Goal: Transaction & Acquisition: Book appointment/travel/reservation

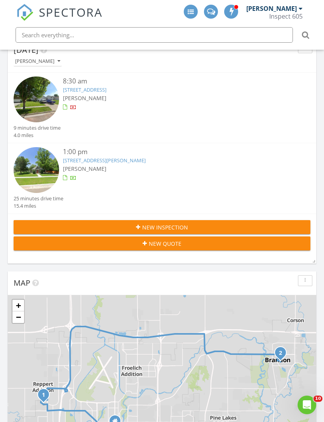
click at [108, 157] on link "405 S 2nd Ave, Brandon, SD 57005" at bounding box center [104, 160] width 83 height 7
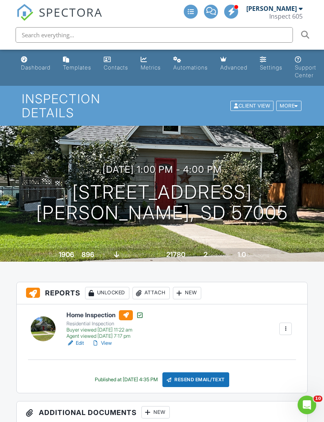
click at [29, 68] on div "Dashboard" at bounding box center [36, 67] width 30 height 7
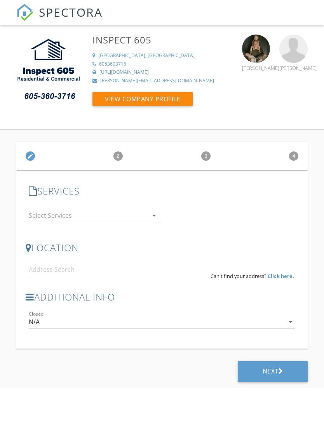
click at [155, 216] on icon "arrow_drop_down" at bounding box center [154, 215] width 9 height 9
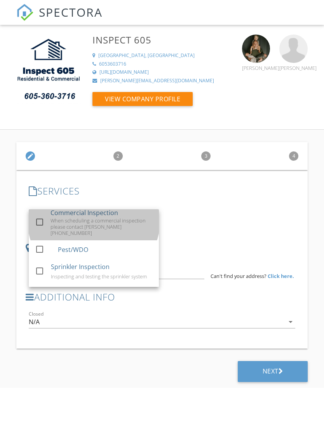
scroll to position [37, 0]
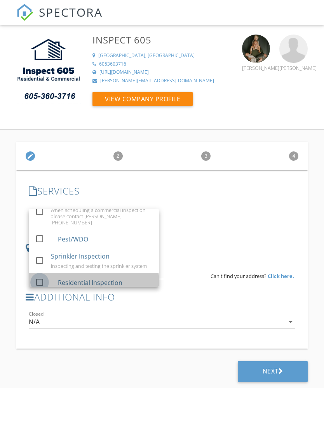
click at [40, 276] on div at bounding box center [39, 282] width 13 height 13
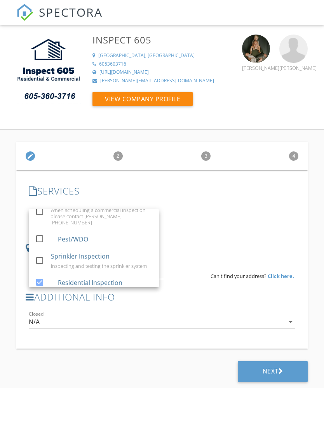
click at [211, 221] on div "check_box_outline_blank Radon check_box_outline_blank Commercial Inspection Whe…" at bounding box center [162, 216] width 273 height 27
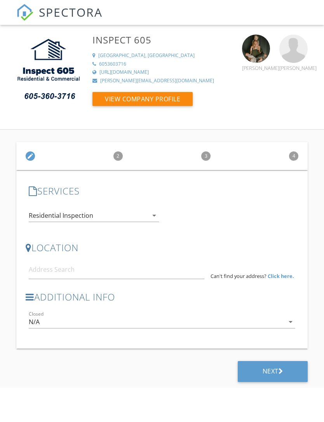
click at [277, 278] on strong "Click here." at bounding box center [281, 276] width 26 height 7
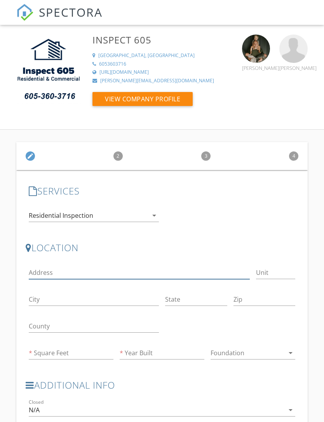
click at [115, 278] on input "Address" at bounding box center [139, 272] width 221 height 13
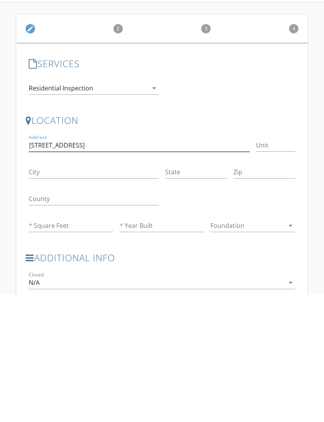
type input "600 Sunnyside Ave"
click at [80, 293] on input "City" at bounding box center [94, 299] width 130 height 13
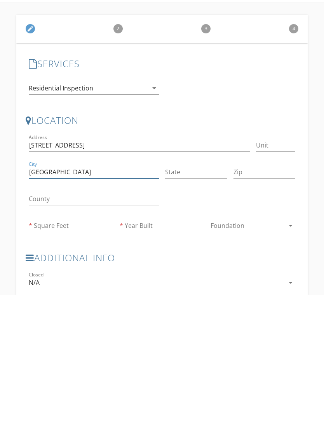
type input "Valley Springs"
click at [201, 293] on input "State" at bounding box center [196, 299] width 62 height 13
type input "SD"
click at [250, 293] on input "Zip" at bounding box center [264, 299] width 62 height 13
type input "57068"
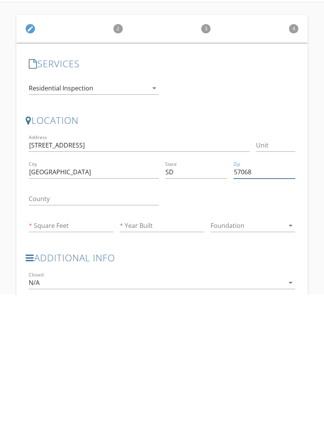
type input "963"
type input "1900"
type input "57068"
click at [268, 314] on div at bounding box center [230, 327] width 136 height 27
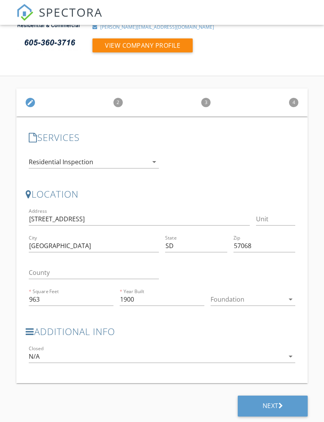
click at [259, 299] on div at bounding box center [247, 299] width 74 height 12
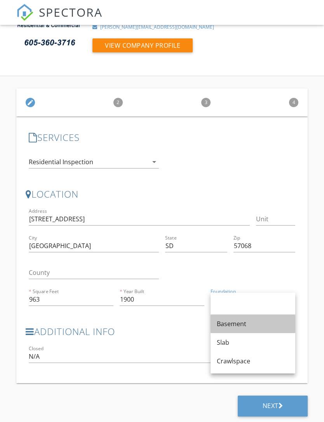
click at [254, 322] on div "Basement" at bounding box center [253, 323] width 72 height 9
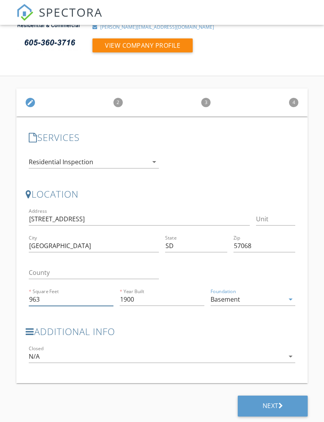
click at [59, 300] on input "963" at bounding box center [71, 299] width 85 height 13
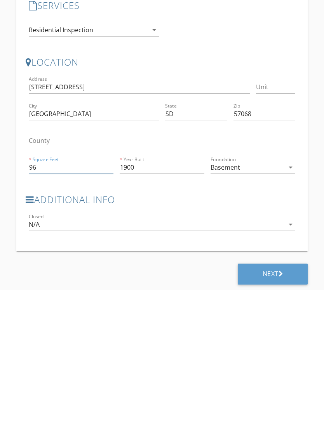
type input "9"
type input "1267"
click at [277, 402] on div "Next" at bounding box center [273, 406] width 21 height 8
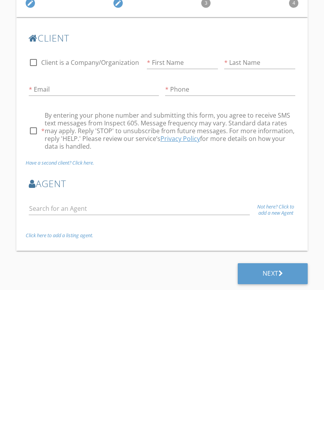
scroll to position [21, 0]
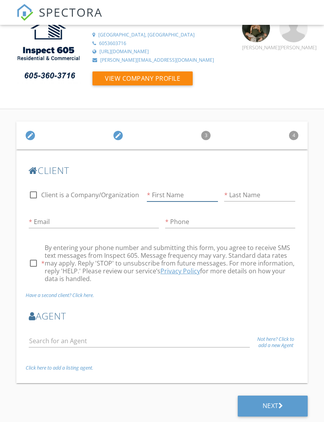
click at [178, 194] on input "First Name" at bounding box center [182, 195] width 71 height 13
type input "Haeley"
click at [249, 196] on input "Last Name" at bounding box center [259, 195] width 71 height 13
type input "Delahee"
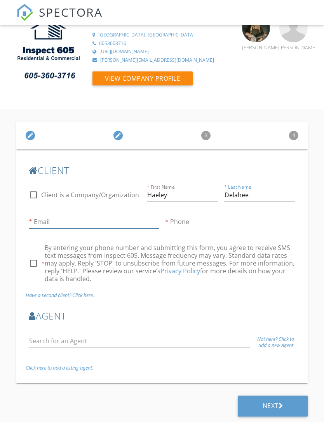
click at [96, 223] on input "Email" at bounding box center [94, 222] width 130 height 13
type input "Haeley.bauer@yahoo.com"
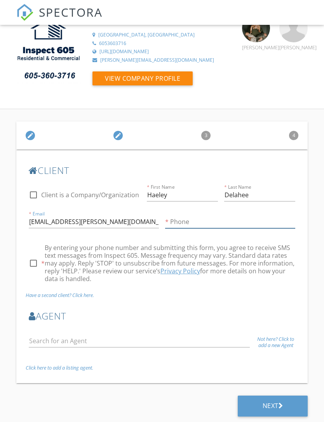
click at [196, 223] on input "Phone" at bounding box center [230, 222] width 130 height 13
type input "[PHONE_NUMBER]"
click at [36, 261] on div at bounding box center [33, 263] width 13 height 13
checkbox input "true"
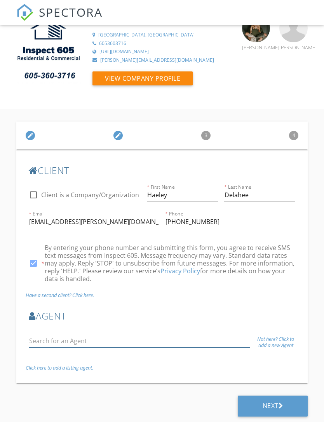
click at [125, 335] on input "text" at bounding box center [139, 341] width 221 height 13
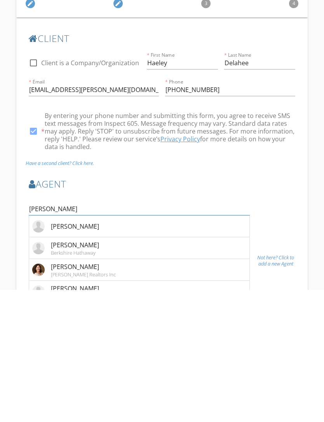
type input "[PERSON_NAME]"
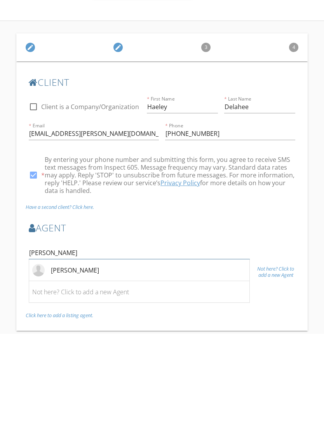
scroll to position [33, 0]
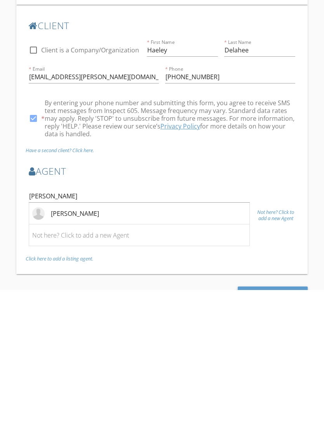
click at [125, 335] on li "[PERSON_NAME]" at bounding box center [139, 346] width 220 height 22
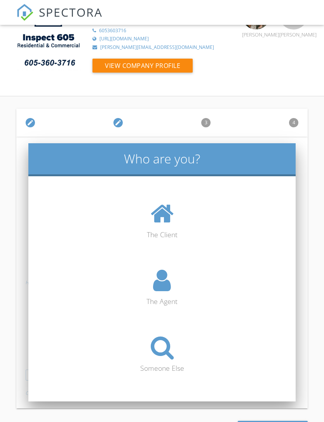
click at [159, 344] on icon at bounding box center [162, 347] width 23 height 25
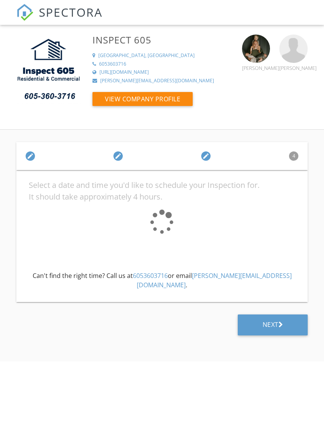
scroll to position [0, 0]
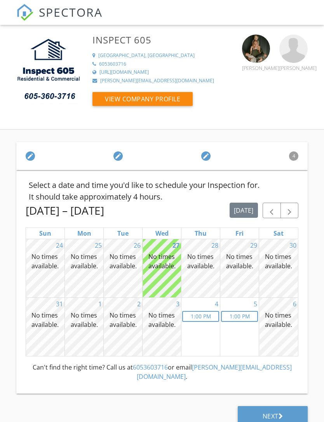
click at [288, 209] on span "button" at bounding box center [289, 210] width 9 height 9
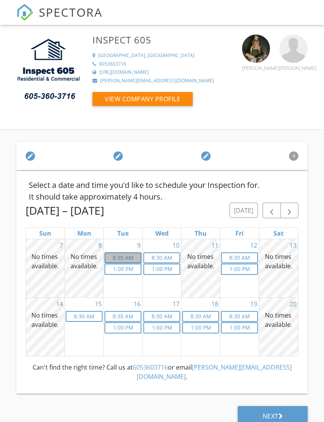
click at [125, 254] on link "8:30a 8:30 AM" at bounding box center [122, 257] width 37 height 11
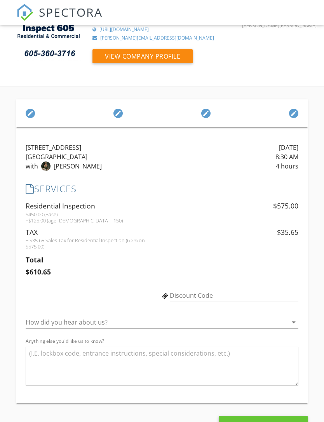
scroll to position [63, 0]
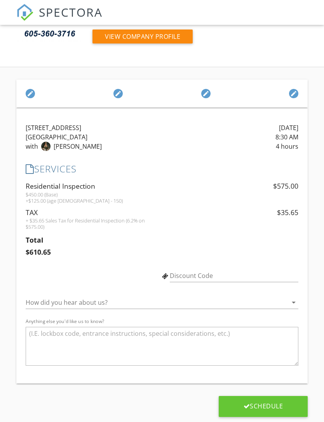
click at [292, 305] on icon "arrow_drop_down" at bounding box center [293, 302] width 9 height 9
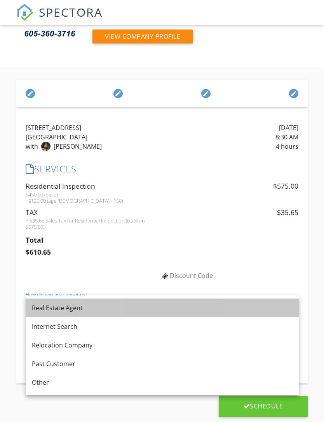
click at [162, 310] on div "Real Estate Agent" at bounding box center [162, 307] width 261 height 9
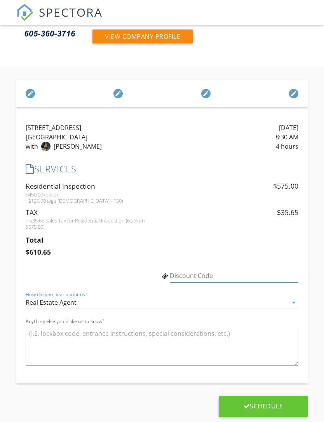
click at [220, 276] on input "Discount Code" at bounding box center [234, 276] width 129 height 13
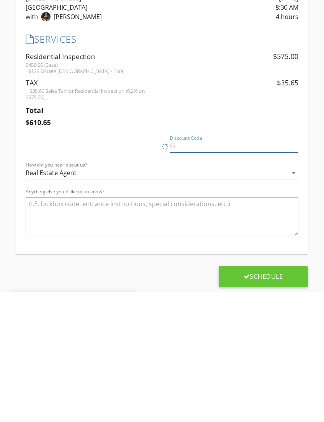
type input "F"
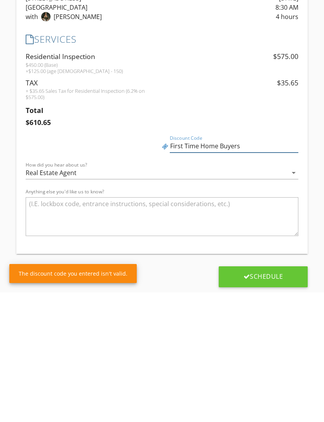
type input "First Time Home Buyers"
click at [266, 402] on div "Schedule" at bounding box center [263, 406] width 40 height 8
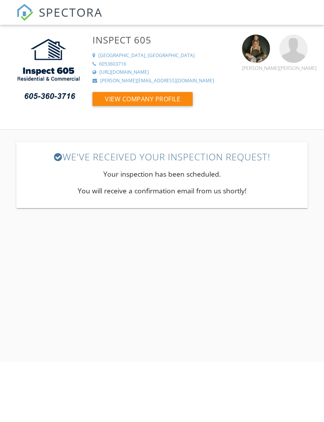
scroll to position [0, 0]
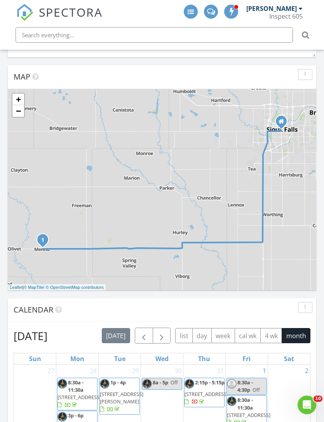
scroll to position [271, 0]
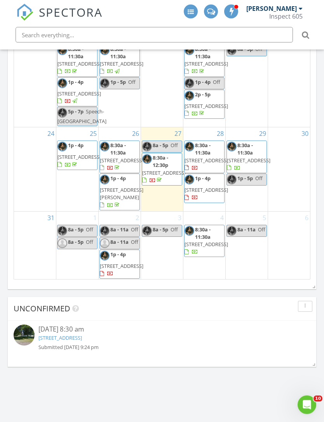
scroll to position [706, 0]
click at [252, 257] on div "5 8a - 11a Off" at bounding box center [247, 246] width 42 height 68
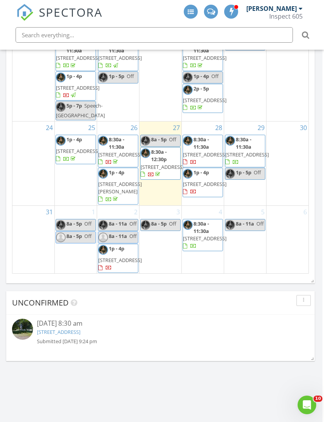
scroll to position [711, 2]
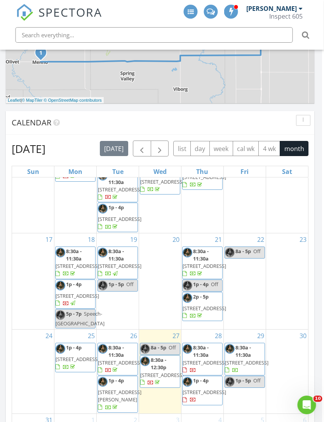
click at [161, 153] on span "button" at bounding box center [159, 148] width 9 height 9
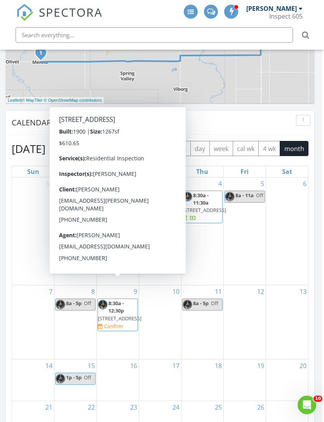
click at [115, 315] on span "600 Sunnyside Ave, Valley Springs 57068" at bounding box center [119, 318] width 43 height 7
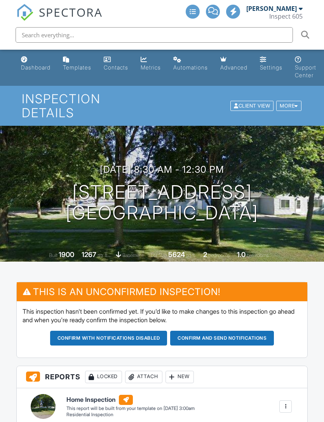
click at [291, 102] on div "More" at bounding box center [288, 106] width 25 height 10
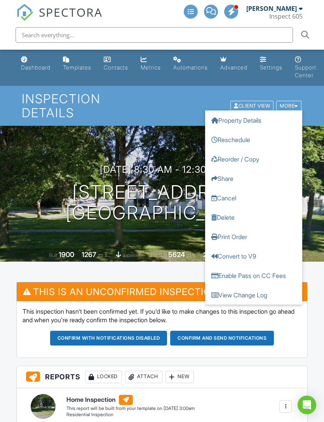
click at [247, 134] on link "Reschedule" at bounding box center [253, 139] width 97 height 19
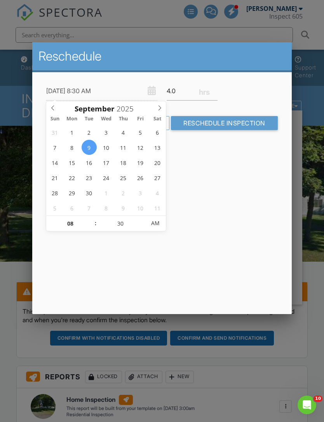
type input "[DATE] 8:30 AM"
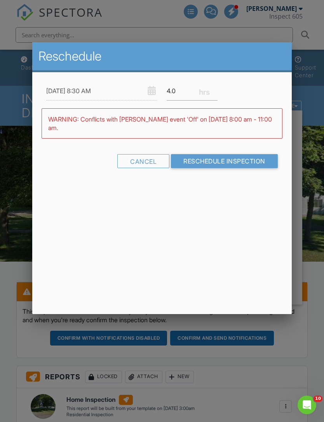
click at [213, 198] on div "Reschedule 09/05/2025 8:30 AM 4.0 Warning: this date/time is in the past. WARNI…" at bounding box center [161, 178] width 259 height 272
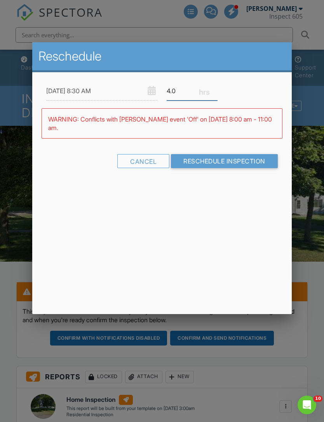
click at [183, 89] on input "4.0" at bounding box center [192, 91] width 51 height 19
type input "4"
type input "3.0"
click at [216, 160] on input "Reschedule Inspection" at bounding box center [224, 161] width 107 height 14
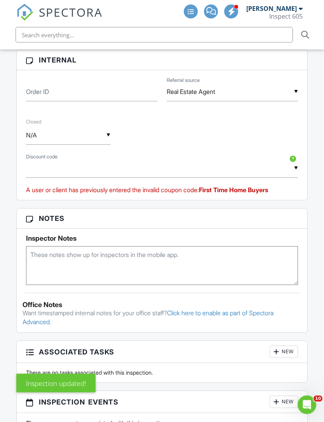
scroll to position [475, 0]
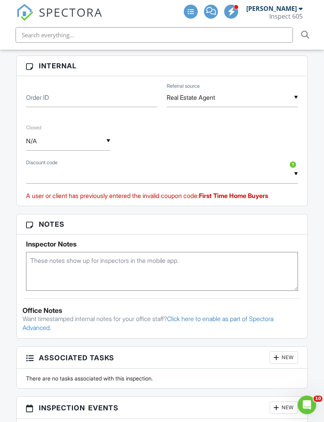
click at [297, 165] on input "text" at bounding box center [162, 174] width 272 height 19
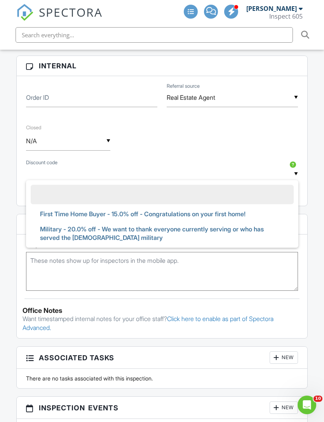
click at [191, 204] on span "First Time Home Buyer - 15.0% off - Congratulations on your first home!" at bounding box center [143, 213] width 218 height 19
type input "First Time Home Buyer - 15.0% off - Congratulations on your first home!"
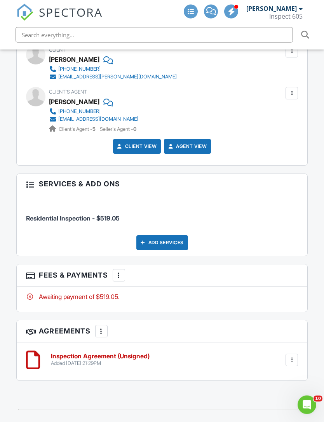
click at [123, 272] on div at bounding box center [119, 276] width 8 height 8
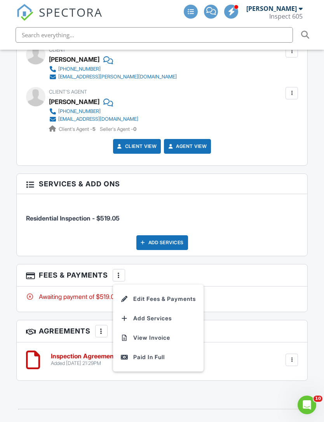
click at [169, 289] on li "Edit Fees & Payments" at bounding box center [158, 298] width 81 height 19
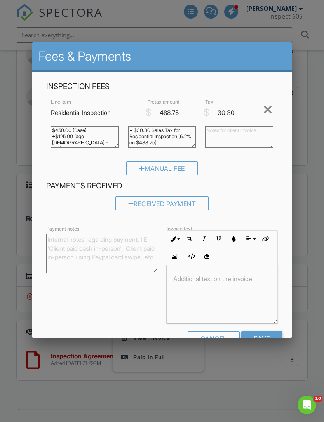
click at [112, 138] on textarea "$450.00 (Base) +$125.00 (age 100 - 150) -86.25 (First Time Home Buyer - 15.0% o…" at bounding box center [85, 136] width 68 height 21
click at [71, 139] on textarea "$450.00 (Base) +$125.00 (age 100 - 150) -86.25 (First Time Home Buyer - 15.0% o…" at bounding box center [85, 136] width 68 height 21
type textarea "$450.00 (Base) -$67.5(First Time Home Buyer - 15.0% off - Congratulations on yo…"
click at [170, 118] on input "488.75" at bounding box center [174, 112] width 55 height 19
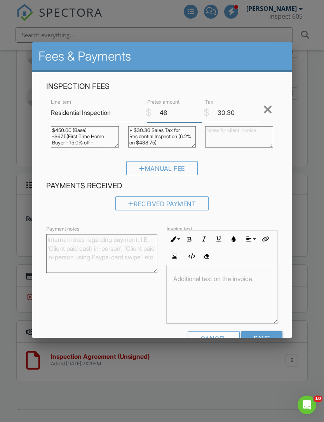
type input "4"
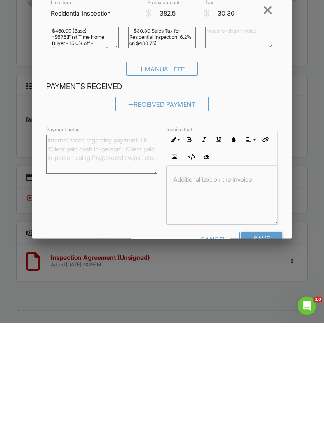
type input "382.5"
click at [269, 331] on input "Save" at bounding box center [261, 338] width 41 height 14
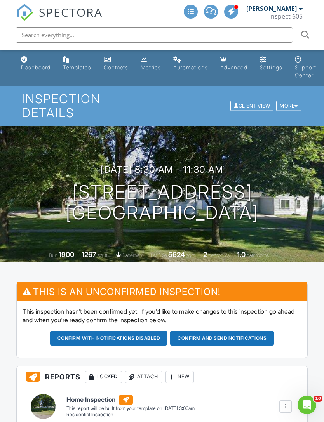
click at [167, 331] on button "Confirm and send notifications" at bounding box center [108, 338] width 117 height 15
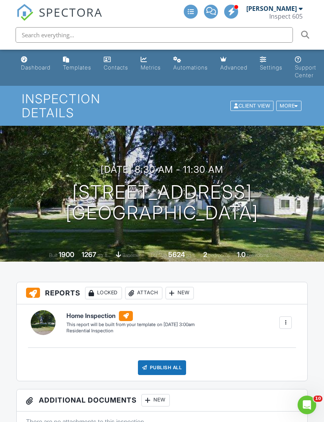
click at [32, 71] on link "Dashboard" at bounding box center [36, 64] width 36 height 22
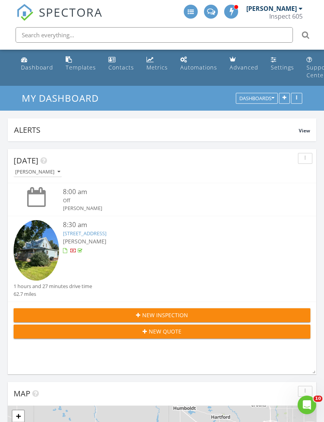
click at [33, 61] on link "Dashboard" at bounding box center [37, 64] width 38 height 22
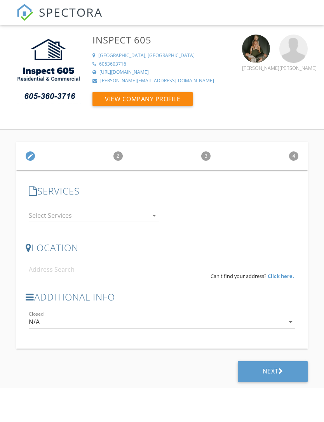
click at [158, 212] on icon "arrow_drop_down" at bounding box center [154, 215] width 9 height 9
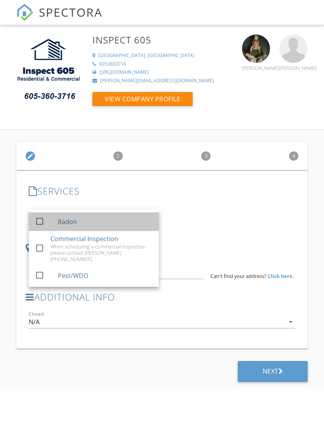
click at [96, 222] on div "Radon" at bounding box center [104, 222] width 95 height 16
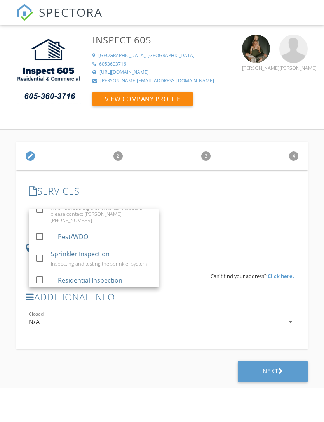
scroll to position [38, 0]
click at [45, 277] on div at bounding box center [39, 280] width 13 height 13
click at [261, 220] on div "check_box Radon check_box_outline_blank Commercial Inspection When scheduling a…" at bounding box center [162, 216] width 273 height 27
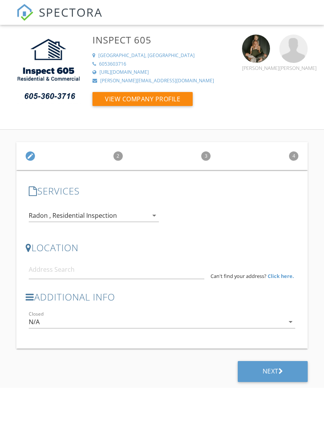
click at [285, 278] on strong "Click here." at bounding box center [281, 276] width 26 height 7
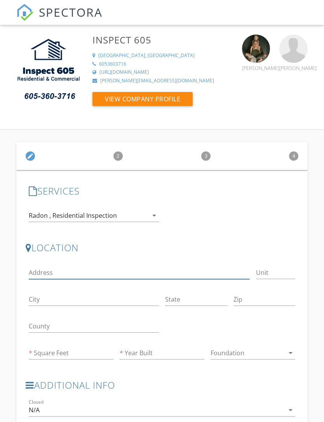
click at [112, 271] on input "Address" at bounding box center [139, 272] width 221 height 13
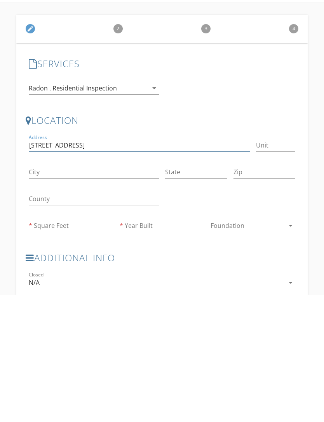
type input "900 N Kiwanis Ave"
click at [102, 293] on input "City" at bounding box center [94, 299] width 130 height 13
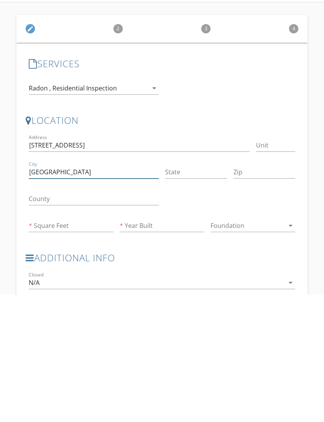
type input "[GEOGRAPHIC_DATA]"
click at [208, 309] on div at bounding box center [196, 311] width 62 height 5
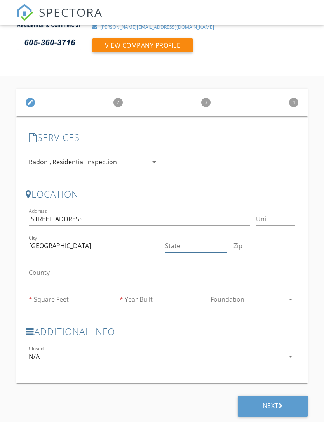
click at [195, 240] on input "State" at bounding box center [196, 246] width 62 height 13
type input "SD"
click at [260, 248] on input "Zip" at bounding box center [264, 246] width 62 height 13
type input "5710"
type input "1920"
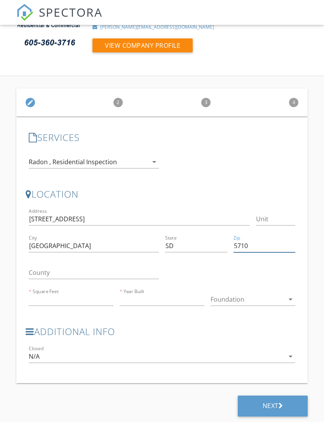
type input "1978"
type input "57104"
type input "1920"
type input "1978"
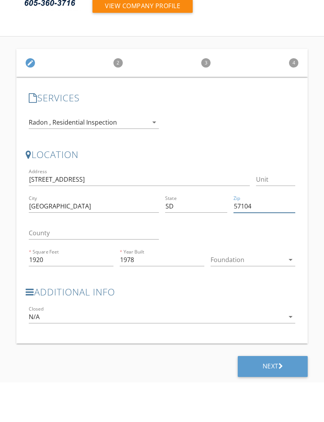
type input "57104"
click at [38, 213] on input "900 N Kiwanis Ave" at bounding box center [139, 219] width 221 height 13
type input "90 N Kiwanis Ave"
type input "[STREET_ADDRESS]"
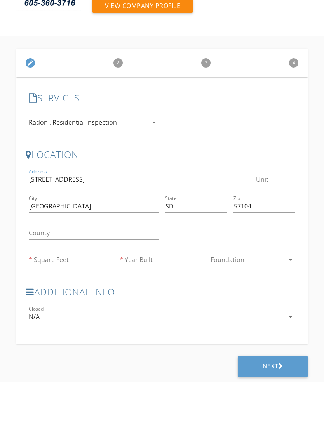
type input "704"
type input "1956"
type input "704"
type input "1956"
type input "[STREET_ADDRESS]"
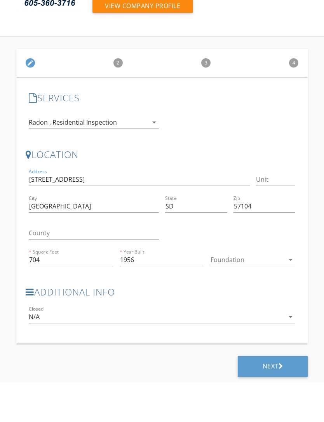
click at [272, 293] on div at bounding box center [247, 299] width 74 height 12
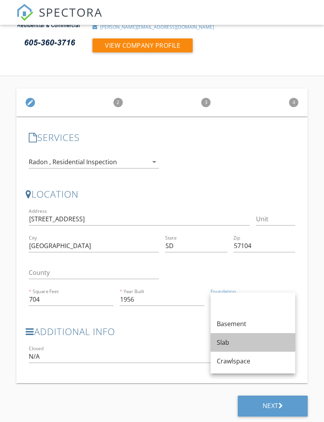
click at [228, 343] on div "Slab" at bounding box center [253, 342] width 72 height 9
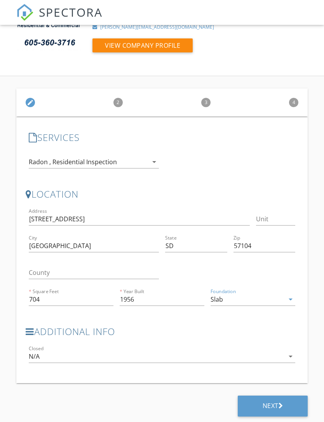
click at [274, 416] on div "Next" at bounding box center [273, 406] width 70 height 21
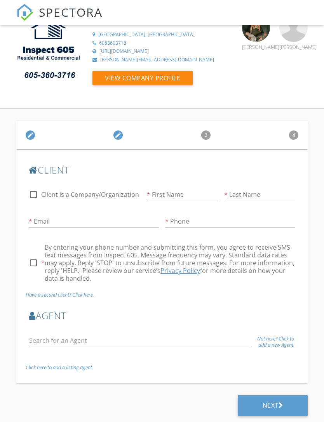
scroll to position [21, 0]
click at [184, 193] on input "First Name" at bounding box center [182, 195] width 71 height 13
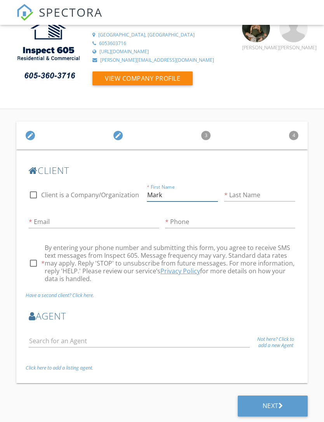
type input "Mark"
click at [249, 198] on input "Last Name" at bounding box center [259, 195] width 71 height 13
type input "[PERSON_NAME]"
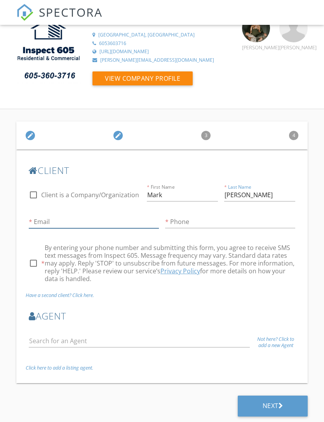
click at [103, 221] on input "Email" at bounding box center [94, 222] width 130 height 13
type input "Markmoench1955@gmail.com"
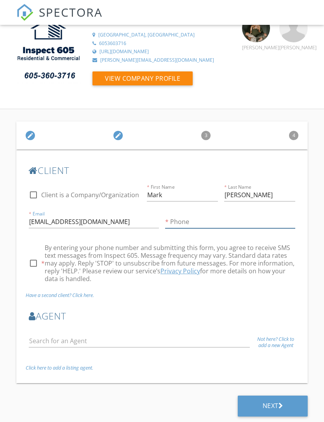
click at [213, 227] on input "Phone" at bounding box center [230, 222] width 130 height 13
type input "[PHONE_NUMBER]"
click at [28, 261] on div at bounding box center [33, 263] width 13 height 13
checkbox input "true"
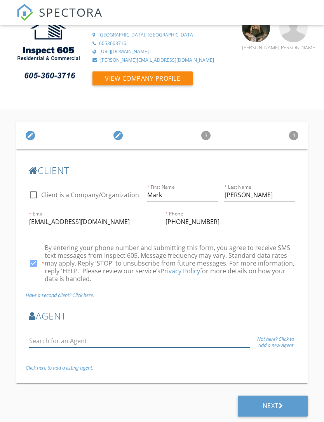
click at [112, 346] on input "text" at bounding box center [139, 341] width 221 height 13
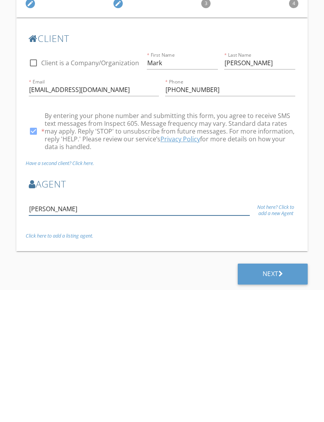
type input "[PERSON_NAME]"
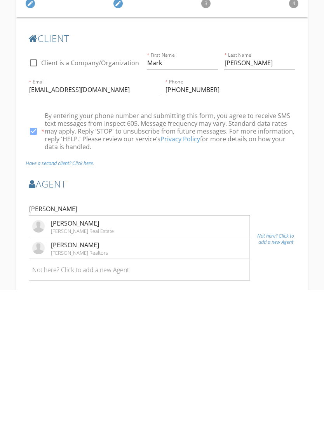
click at [130, 348] on li "Andrew Schoenfelder Hegg Real Estate" at bounding box center [139, 359] width 220 height 22
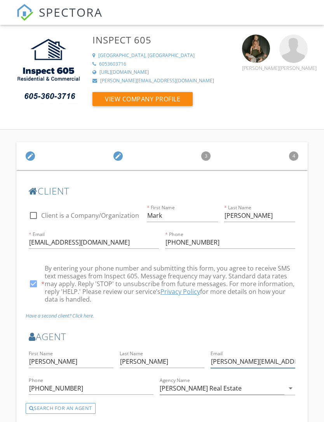
click at [289, 360] on input "andrew.schoenfelder@hegg.com" at bounding box center [252, 361] width 85 height 13
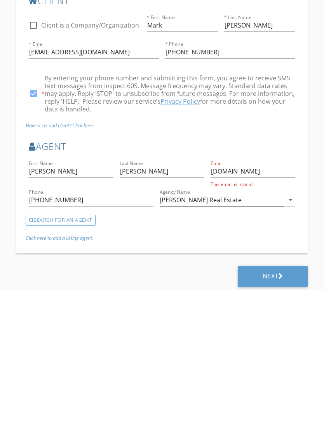
click at [282, 291] on div "Email andrew.schoenf.com This email is invalid" at bounding box center [252, 305] width 91 height 29
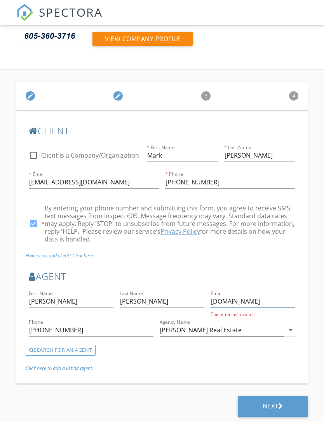
click at [284, 302] on input "andrew.schoenf.com" at bounding box center [252, 301] width 85 height 13
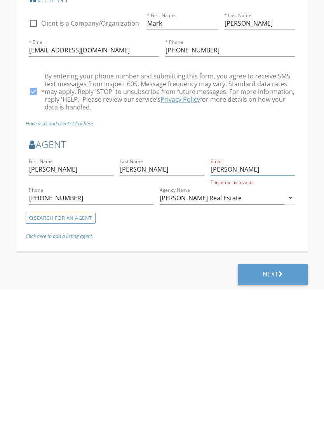
scroll to position [58, 0]
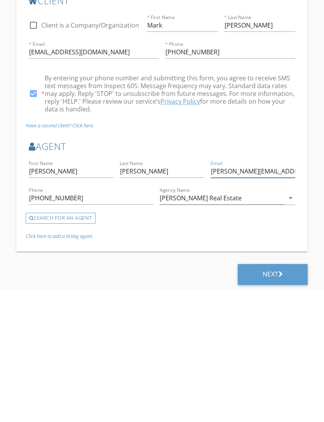
type input "[PERSON_NAME][EMAIL_ADDRESS][DOMAIN_NAME]"
click at [284, 324] on input "Hegg Real Estate" at bounding box center [222, 330] width 125 height 13
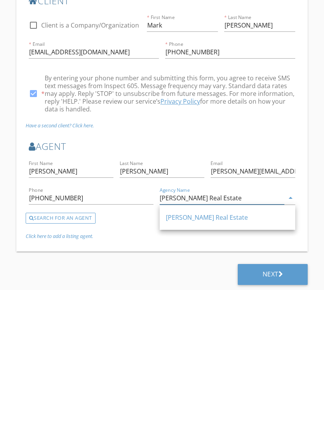
click at [293, 325] on icon "arrow_drop_down" at bounding box center [290, 329] width 9 height 9
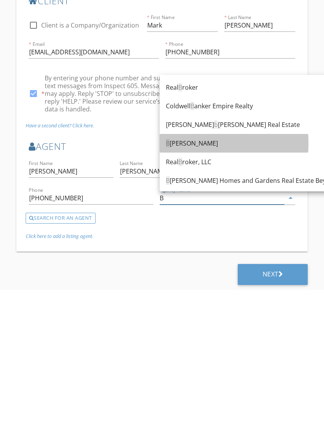
click at [206, 271] on div "B erkshire Hathaway" at bounding box center [252, 275] width 172 height 9
type input "Berkshire Hathaway"
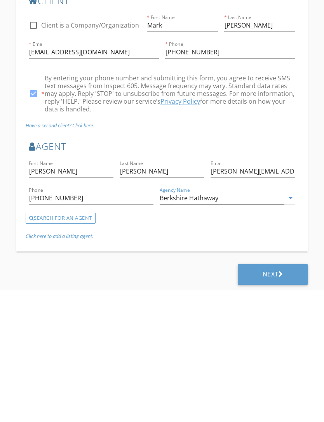
click at [272, 402] on div "Next" at bounding box center [273, 406] width 21 height 8
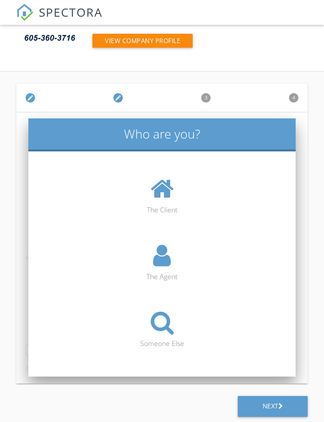
click at [164, 330] on icon at bounding box center [162, 322] width 23 height 25
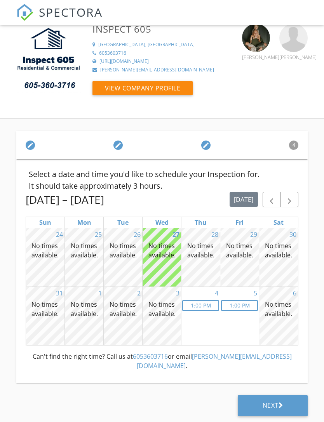
scroll to position [0, 0]
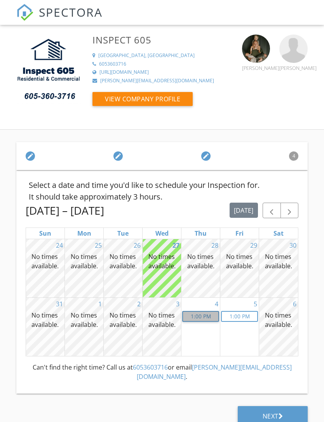
click at [203, 319] on link "1p 1:00 PM" at bounding box center [200, 316] width 37 height 11
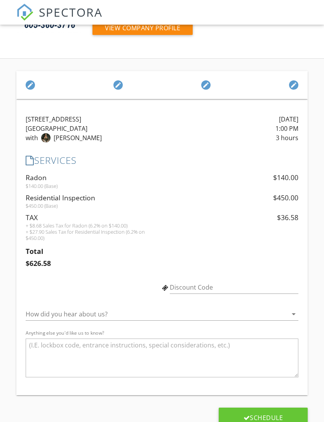
scroll to position [82, 0]
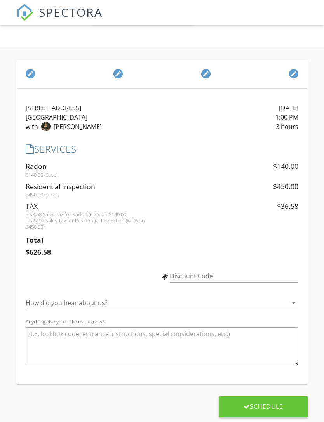
click at [292, 299] on icon "arrow_drop_down" at bounding box center [293, 302] width 9 height 9
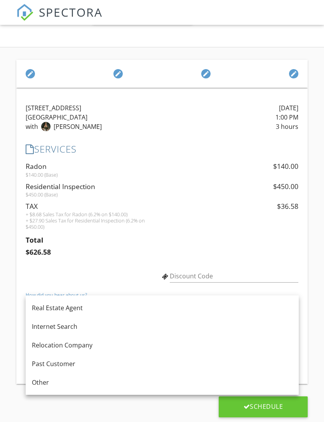
click at [203, 311] on div "Real Estate Agent" at bounding box center [162, 307] width 261 height 9
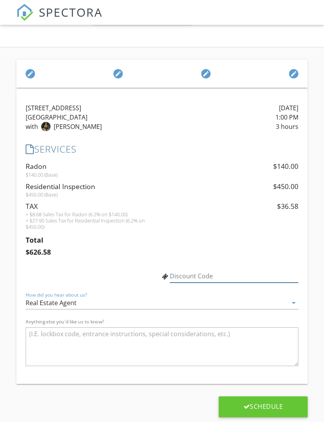
click at [226, 281] on input "Discount Code" at bounding box center [234, 276] width 129 height 13
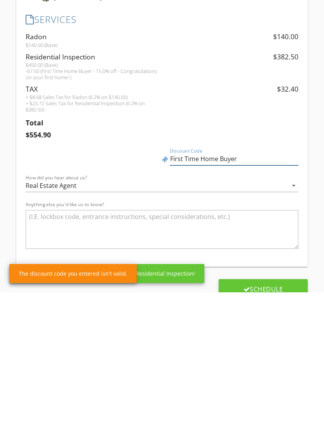
type input "First Time Home Buyer"
click at [272, 415] on div "Schedule" at bounding box center [263, 419] width 40 height 8
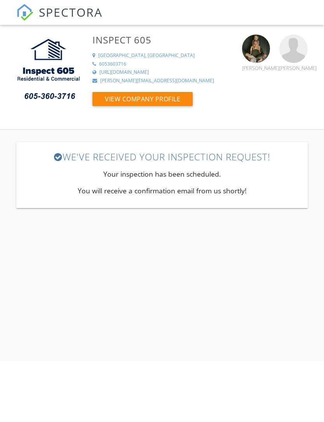
scroll to position [0, 0]
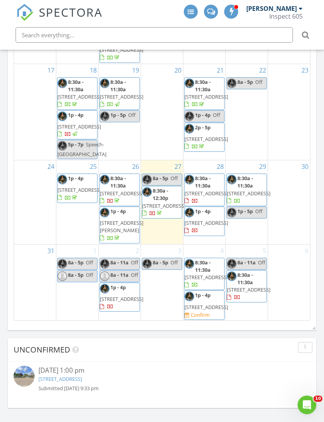
scroll to position [322, 0]
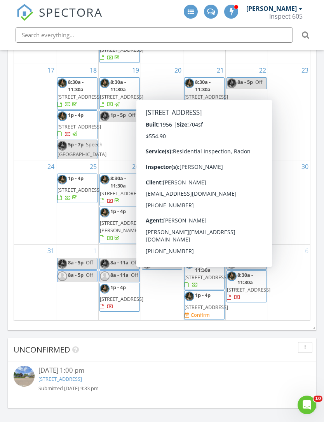
click at [203, 304] on span "901 N Kiwanis Ave, Sioux Falls 57104" at bounding box center [205, 307] width 43 height 7
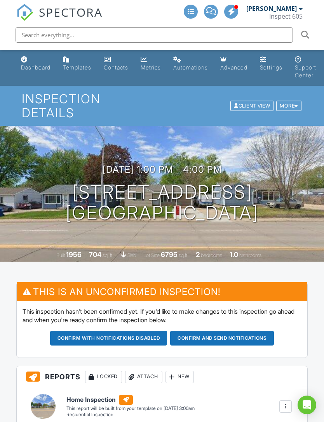
click at [290, 103] on div "More" at bounding box center [288, 106] width 25 height 10
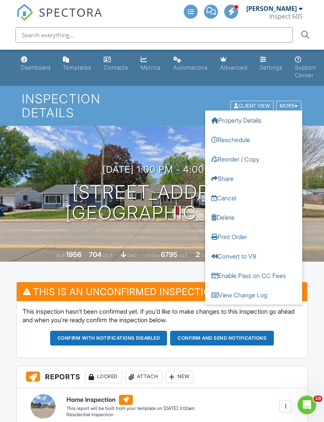
click at [245, 135] on link "Reschedule" at bounding box center [253, 139] width 97 height 19
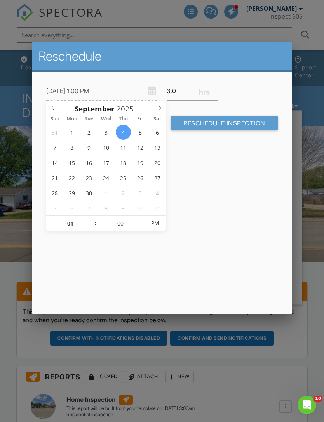
click at [52, 112] on span at bounding box center [52, 106] width 13 height 11
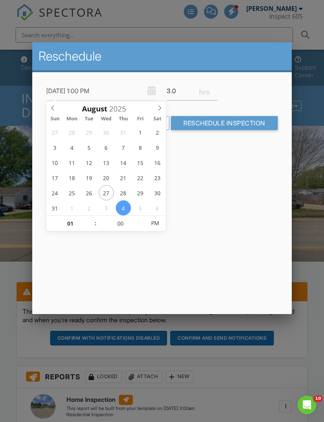
click at [162, 109] on span at bounding box center [159, 106] width 13 height 11
click at [48, 106] on span at bounding box center [52, 106] width 13 height 11
type input "[DATE] 1:00 PM"
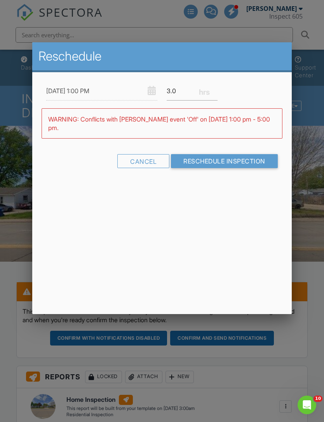
click at [159, 263] on div "Reschedule 08/29/2025 1:00 PM 3.0 Warning: this date/time is in the past. WARNI…" at bounding box center [161, 178] width 259 height 272
click at [210, 162] on input "Reschedule Inspection" at bounding box center [224, 161] width 107 height 14
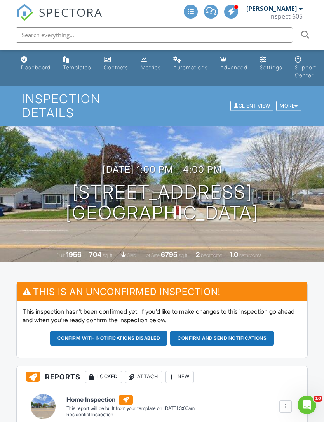
click at [167, 331] on button "Confirm and send notifications" at bounding box center [108, 338] width 117 height 15
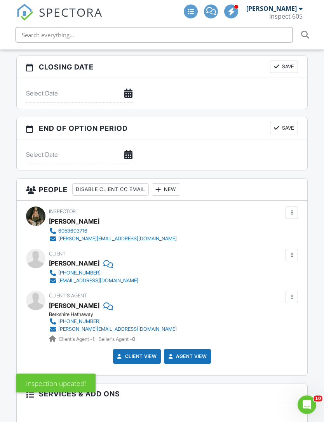
scroll to position [787, 0]
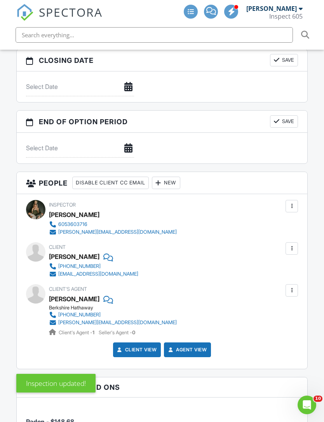
click at [290, 287] on div at bounding box center [292, 291] width 8 height 8
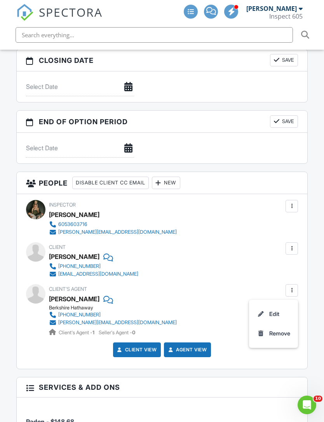
click at [275, 304] on li "Edit" at bounding box center [274, 313] width 40 height 19
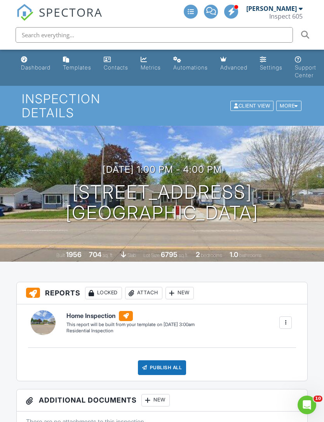
click at [32, 63] on link "Dashboard" at bounding box center [36, 64] width 36 height 22
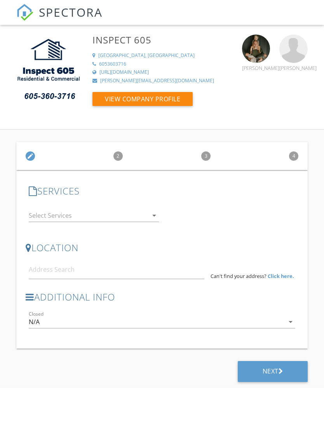
click at [150, 216] on icon "arrow_drop_down" at bounding box center [154, 215] width 9 height 9
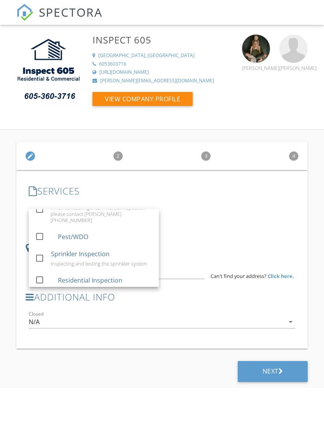
scroll to position [38, 0]
click at [224, 225] on div "check_box_outline_blank Radon check_box_outline_blank Commercial Inspection Whe…" at bounding box center [162, 216] width 273 height 27
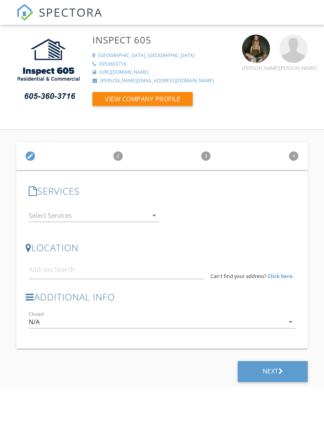
click at [137, 217] on div at bounding box center [88, 215] width 119 height 12
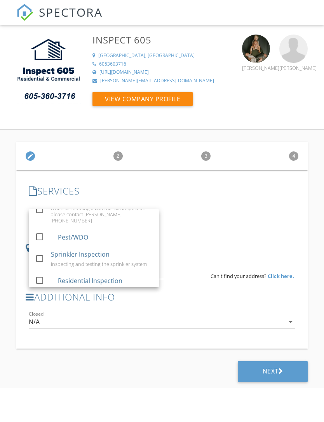
click at [39, 274] on div at bounding box center [39, 280] width 13 height 13
click at [226, 237] on div "LOCATION Address Form Can't find your address? Click here." at bounding box center [162, 260] width 273 height 49
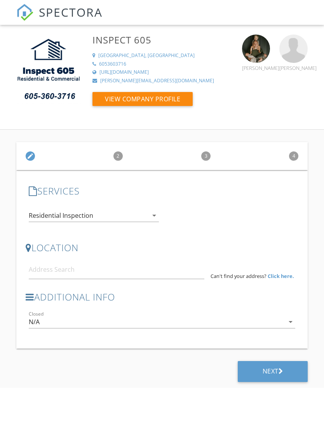
click at [289, 277] on strong "Click here." at bounding box center [281, 276] width 26 height 7
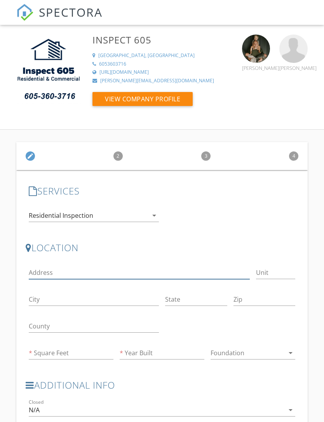
click at [120, 273] on input "Address" at bounding box center [139, 272] width 221 height 13
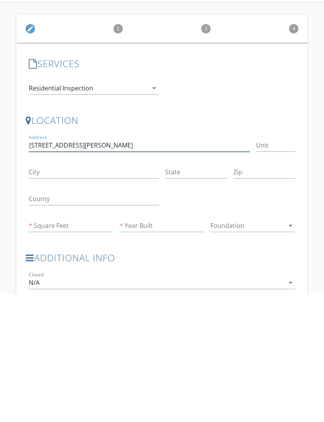
type input "[STREET_ADDRESS][PERSON_NAME]"
click at [80, 293] on input "City" at bounding box center [94, 299] width 130 height 13
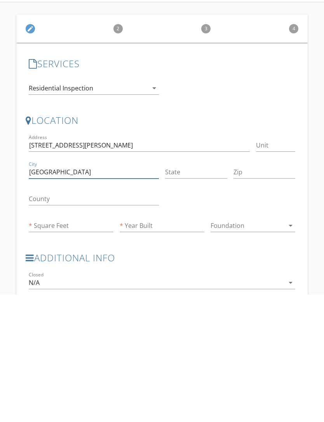
type input "[GEOGRAPHIC_DATA]"
click at [198, 293] on input "State" at bounding box center [196, 299] width 62 height 13
type input "SD"
click at [270, 293] on input "Zip" at bounding box center [264, 299] width 62 height 13
type input "57042"
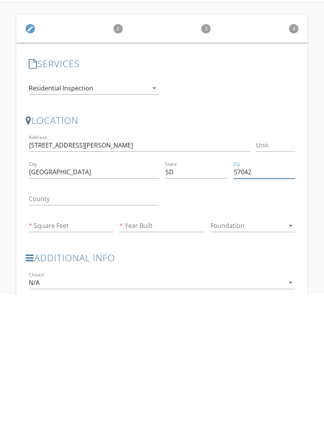
type input "0"
type input "1914"
type input "57042"
click at [214, 314] on div at bounding box center [230, 327] width 136 height 27
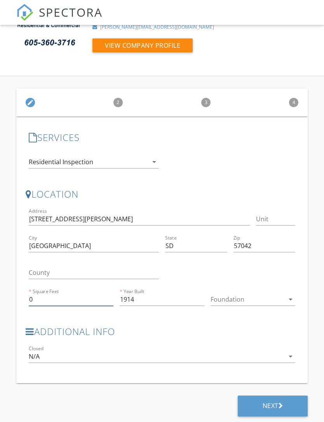
click at [71, 298] on input "0" at bounding box center [71, 299] width 85 height 13
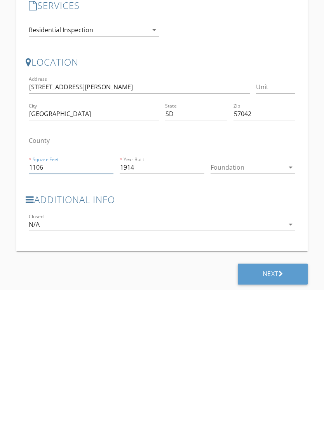
type input "1106"
click at [254, 293] on div at bounding box center [247, 299] width 74 height 12
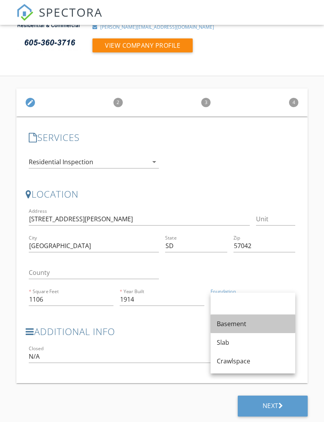
click at [247, 324] on div "Basement" at bounding box center [253, 323] width 72 height 9
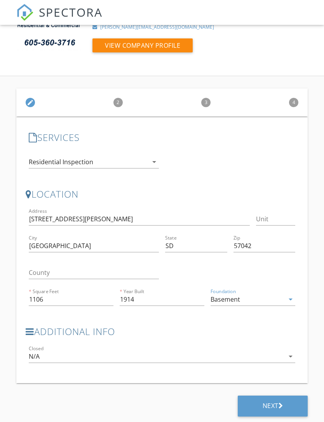
click at [267, 414] on div "Next" at bounding box center [273, 406] width 70 height 21
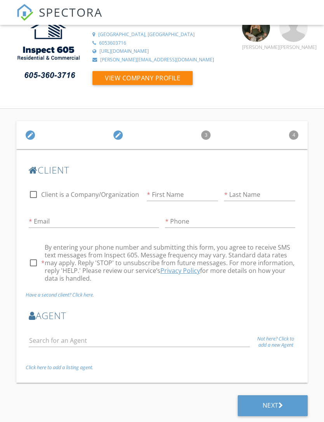
scroll to position [21, 0]
click at [190, 198] on input "First Name" at bounding box center [182, 195] width 71 height 13
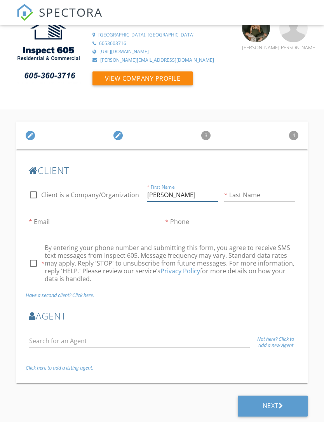
type input "[PERSON_NAME]"
click at [264, 197] on input "Last Name" at bounding box center [259, 195] width 71 height 13
type input "[PERSON_NAME]"
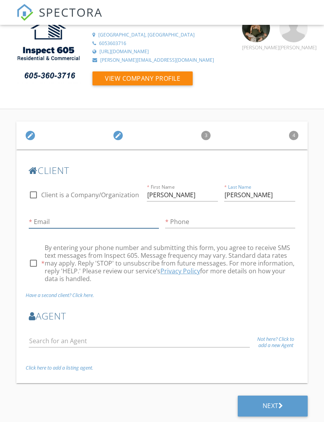
click at [118, 221] on input "Email" at bounding box center [94, 222] width 130 height 13
type input "Rob.klein@gogpac.com"
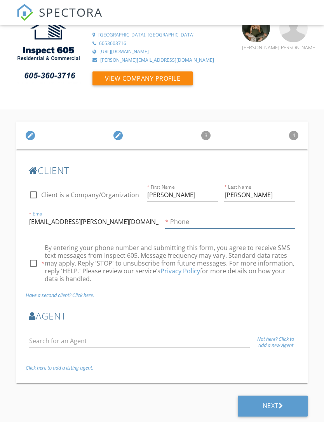
click at [204, 220] on input "Phone" at bounding box center [230, 222] width 130 height 13
type input "5"
type input "[PHONE_NUMBER]"
click at [32, 261] on div at bounding box center [33, 263] width 13 height 13
checkbox input "true"
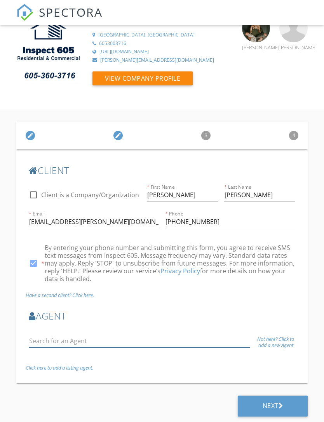
click at [111, 335] on input "text" at bounding box center [139, 341] width 221 height 13
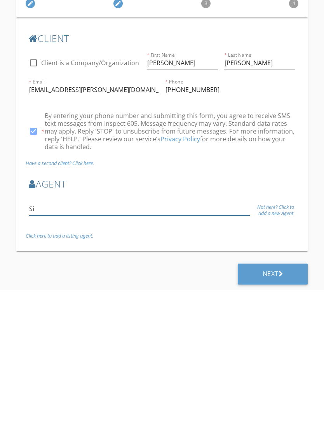
type input "Sim"
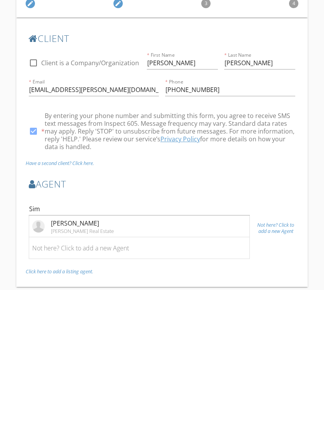
click at [150, 348] on li "Simon Boever Amy Stockberger Real Estate" at bounding box center [139, 359] width 220 height 22
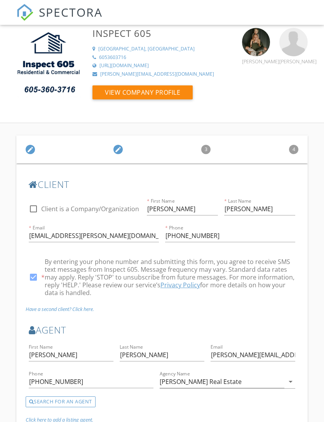
scroll to position [33, 0]
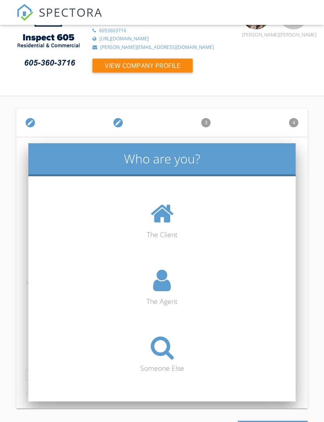
click at [165, 356] on icon at bounding box center [162, 347] width 23 height 25
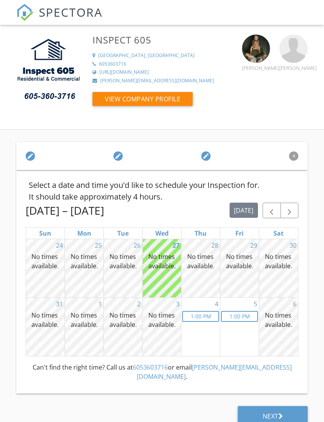
click at [290, 212] on span "button" at bounding box center [289, 210] width 9 height 9
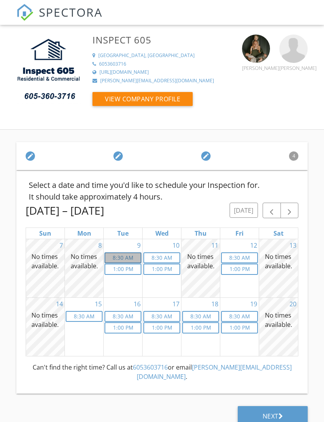
click at [128, 259] on link "8:30a 8:30 AM" at bounding box center [122, 257] width 37 height 11
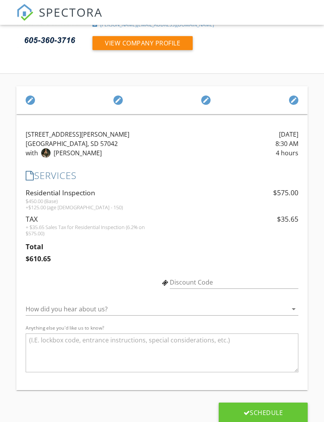
scroll to position [63, 0]
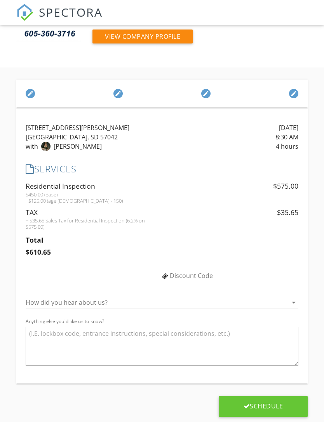
click at [290, 303] on icon "arrow_drop_down" at bounding box center [293, 302] width 9 height 9
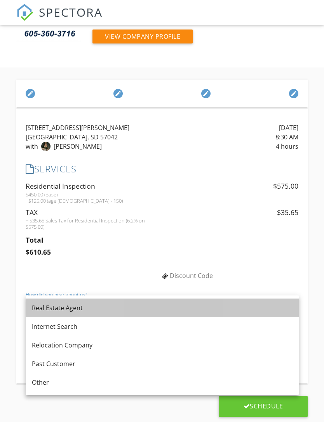
click at [164, 307] on div "Real Estate Agent" at bounding box center [162, 307] width 261 height 9
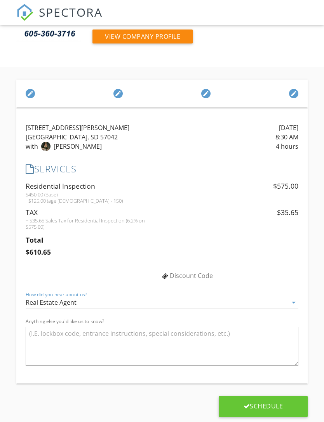
click at [273, 407] on div "Schedule" at bounding box center [263, 406] width 40 height 8
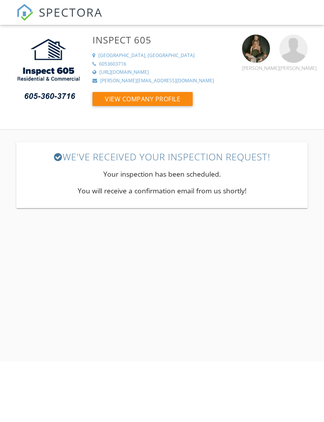
scroll to position [0, 0]
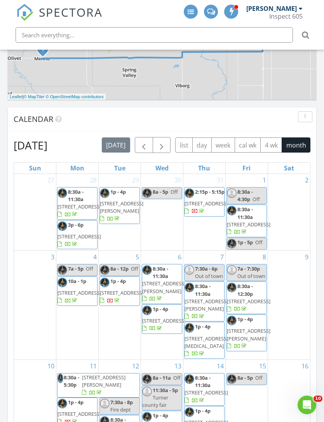
scroll to position [507, 0]
click at [160, 145] on span "button" at bounding box center [161, 145] width 9 height 9
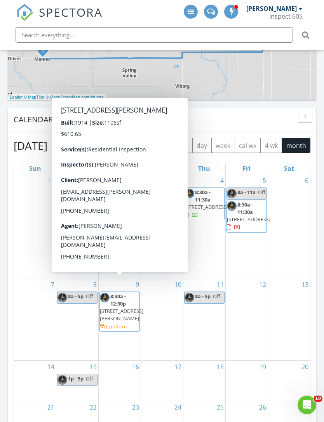
click at [118, 310] on span "521 N Oliver Ave, Madison 57042" at bounding box center [121, 315] width 43 height 14
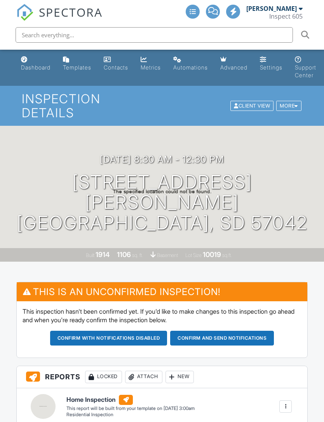
click at [295, 101] on div "More" at bounding box center [288, 106] width 25 height 10
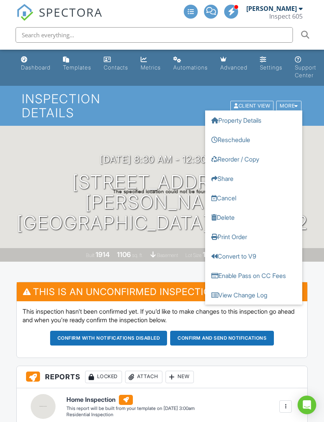
click at [248, 135] on link "Reschedule" at bounding box center [253, 139] width 97 height 19
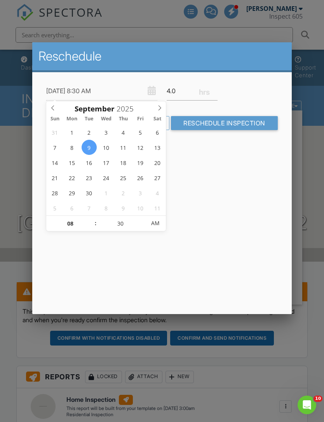
type input "[DATE] 8:30 AM"
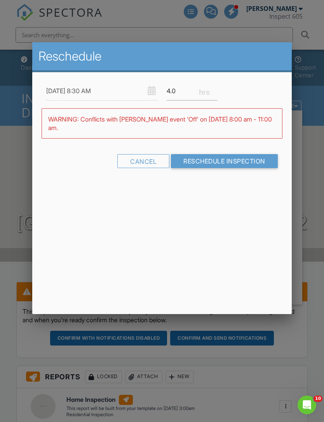
click at [224, 228] on div "Reschedule 09/02/2025 8:30 AM 4.0 Warning: this date/time is in the past. WARNI…" at bounding box center [161, 178] width 259 height 272
click at [196, 96] on input "4.0" at bounding box center [192, 91] width 51 height 19
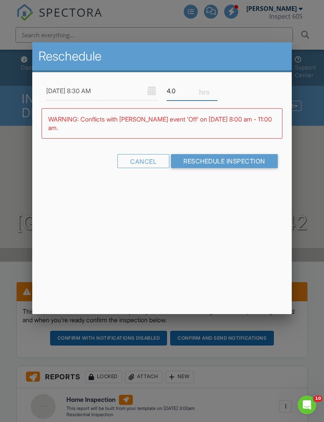
type input "4"
type input "3.0"
click at [224, 159] on input "Reschedule Inspection" at bounding box center [224, 161] width 107 height 14
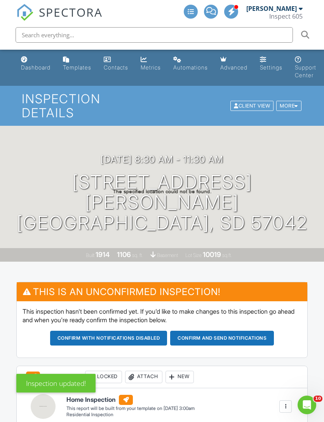
click at [292, 101] on div "More" at bounding box center [288, 106] width 25 height 10
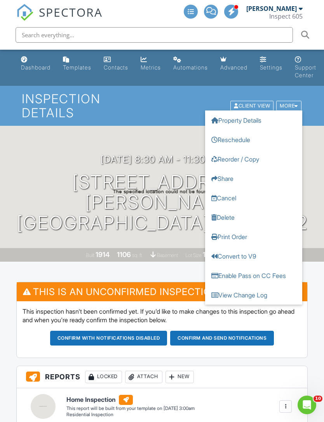
click at [172, 127] on div "[DATE] 8:30 am - 11:30 am [STREET_ADDRESS][PERSON_NAME] [GEOGRAPHIC_DATA], SD 5…" at bounding box center [162, 194] width 324 height 136
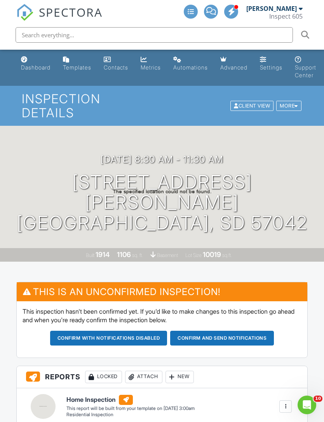
click at [250, 101] on div "Client View" at bounding box center [251, 106] width 43 height 10
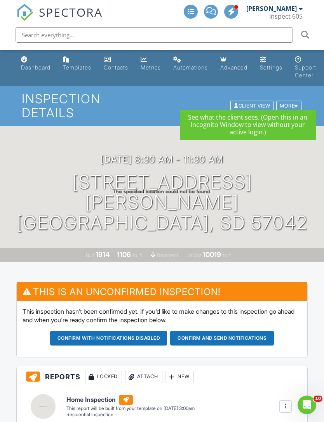
click at [122, 139] on div "09/02/2025 8:30 am - 11:30 am 521 N Oliver Ave Madison, SD 57042 Built 1914 110…" at bounding box center [162, 194] width 324 height 136
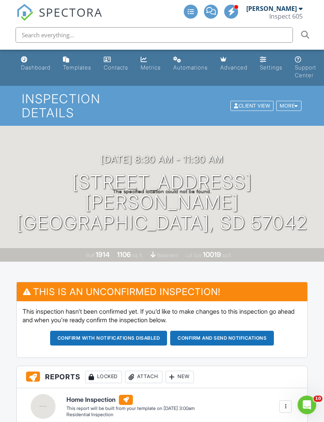
click at [290, 101] on div "More" at bounding box center [288, 106] width 25 height 10
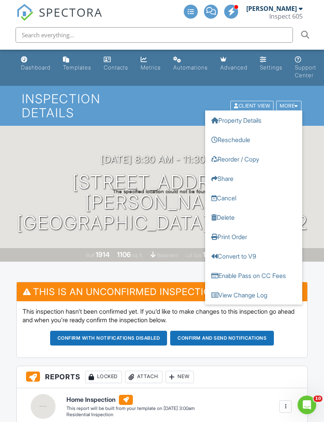
click at [238, 134] on link "Reschedule" at bounding box center [253, 139] width 97 height 19
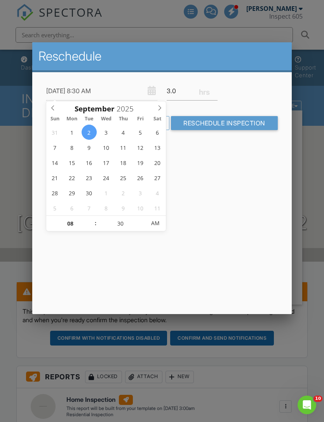
click at [313, 179] on div at bounding box center [162, 225] width 324 height 528
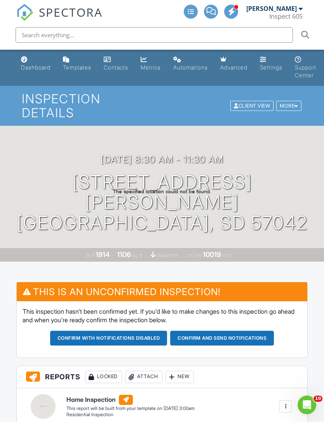
click at [287, 102] on div "More" at bounding box center [288, 106] width 25 height 10
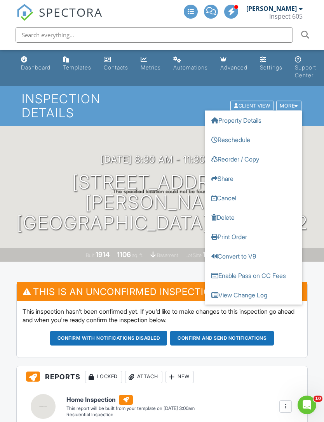
click at [168, 230] on div "09/02/2025 8:30 am - 11:30 am 521 N Oliver Ave Madison, SD 57042 Built 1914 110…" at bounding box center [162, 194] width 324 height 136
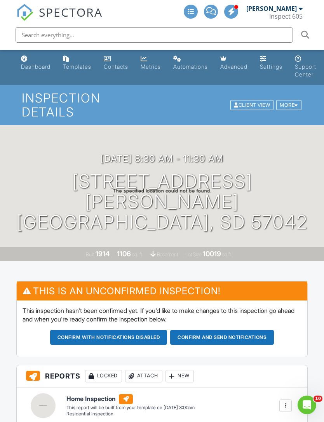
scroll to position [8, 0]
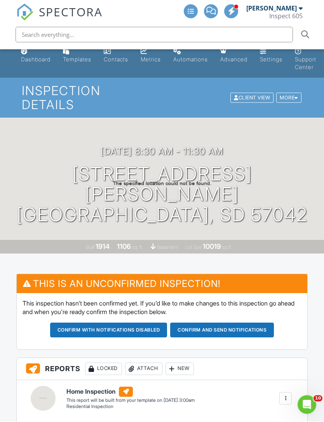
click at [293, 93] on div "More" at bounding box center [288, 98] width 25 height 10
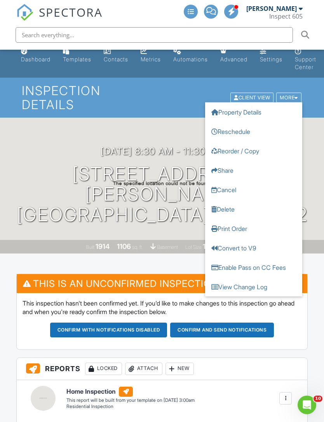
click at [228, 180] on link "Cancel" at bounding box center [253, 189] width 97 height 19
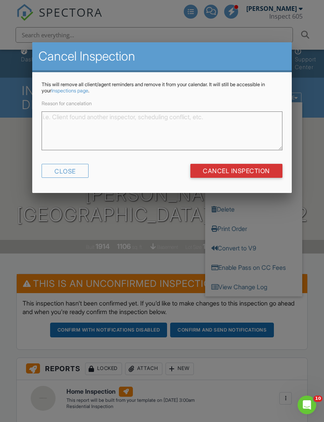
click at [257, 169] on input "Cancel Inspection" at bounding box center [236, 171] width 92 height 14
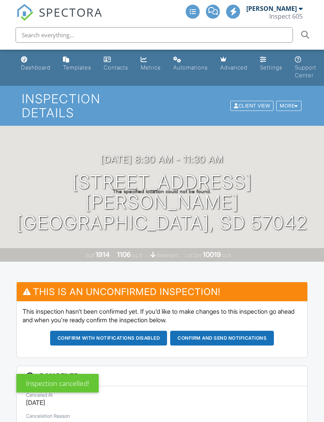
click at [39, 65] on div "Dashboard" at bounding box center [36, 67] width 30 height 7
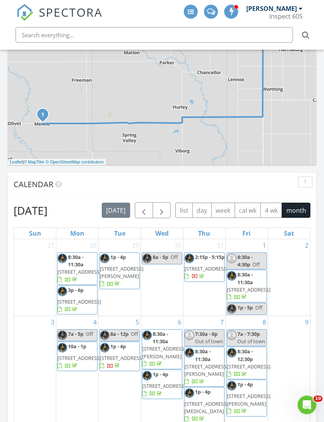
scroll to position [454, 0]
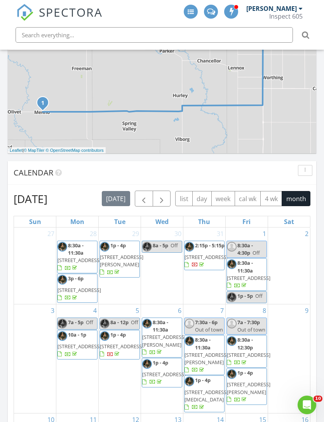
click at [161, 199] on span "button" at bounding box center [161, 199] width 9 height 9
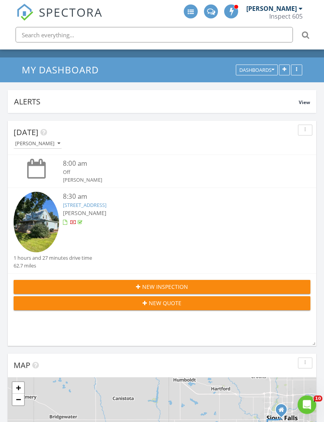
scroll to position [7, 0]
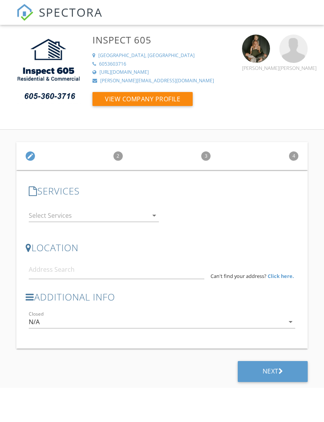
click at [153, 216] on icon "arrow_drop_down" at bounding box center [154, 215] width 9 height 9
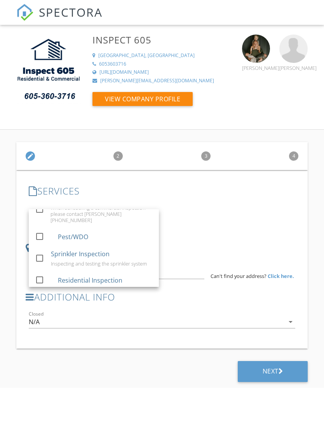
scroll to position [38, 0]
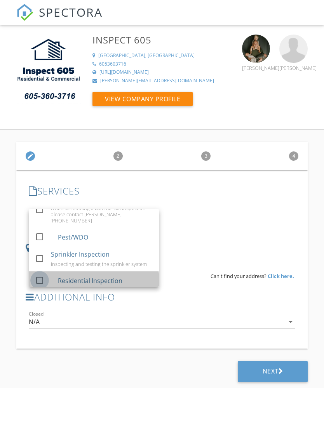
click at [38, 274] on div at bounding box center [39, 280] width 13 height 13
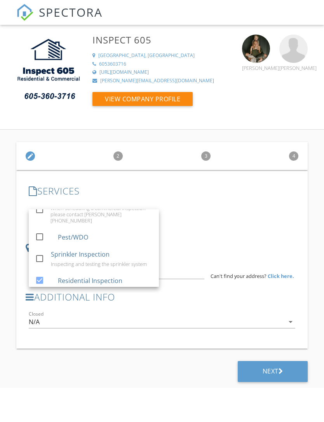
click at [275, 205] on div "check_box_outline_blank Radon check_box_outline_blank Commercial Inspection Whe…" at bounding box center [162, 216] width 273 height 27
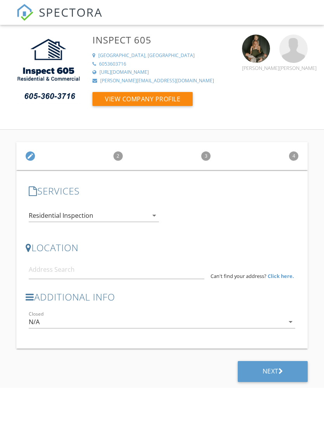
click at [289, 278] on strong "Click here." at bounding box center [281, 276] width 26 height 7
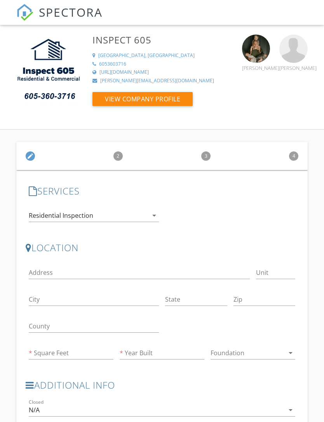
click at [110, 286] on div at bounding box center [139, 284] width 221 height 5
click at [131, 269] on input "Address" at bounding box center [139, 272] width 221 height 13
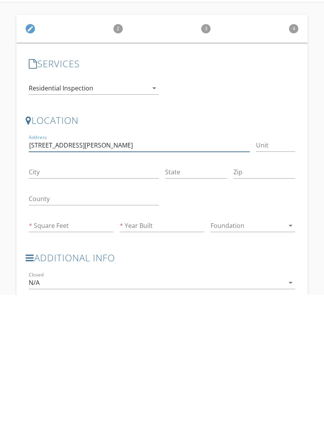
type input "521 N Oliver Ave"
click at [104, 293] on input "City" at bounding box center [94, 299] width 130 height 13
type input "Madison SD"
click at [195, 293] on input "State" at bounding box center [196, 299] width 62 height 13
type input "SD"
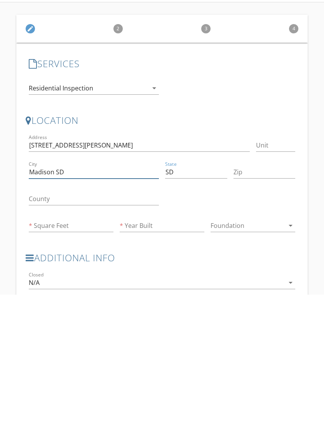
click at [91, 293] on input "Madison SD" at bounding box center [94, 299] width 130 height 13
type input "Madison"
click at [257, 293] on input "Zip" at bounding box center [264, 299] width 62 height 13
type input "57042"
click at [221, 314] on div at bounding box center [230, 327] width 136 height 27
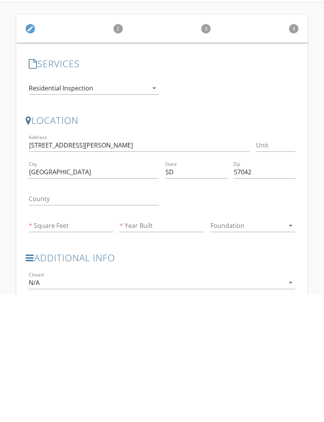
scroll to position [54, 0]
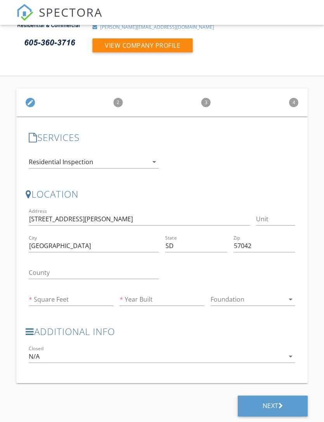
type input "0"
type input "1914"
click at [87, 298] on input "0" at bounding box center [71, 299] width 85 height 13
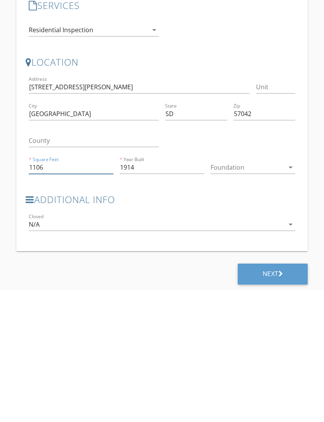
type input "1106"
click at [238, 293] on div "Foundation arrow_drop_down" at bounding box center [252, 299] width 85 height 13
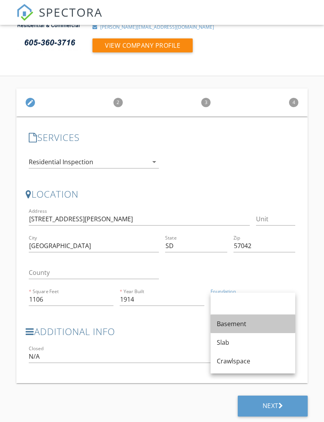
click at [238, 330] on div "Basement" at bounding box center [253, 324] width 72 height 19
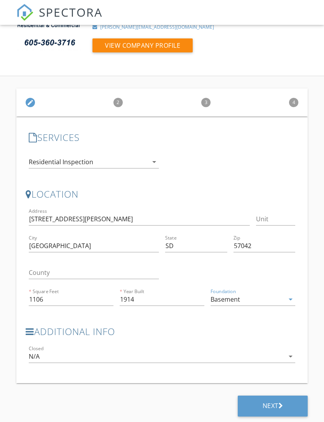
click at [287, 404] on div "Next" at bounding box center [273, 406] width 70 height 21
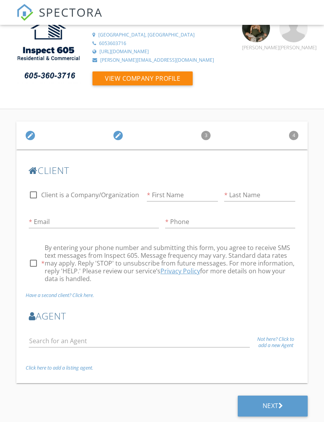
scroll to position [0, 0]
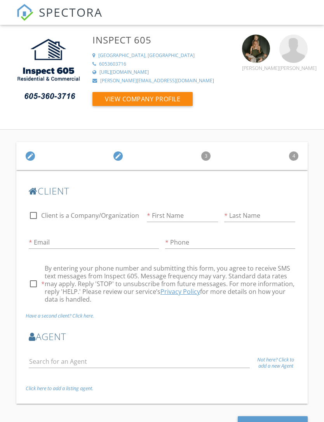
click at [297, 49] on img at bounding box center [293, 49] width 28 height 28
click at [297, 54] on img at bounding box center [293, 49] width 28 height 28
click at [196, 216] on input "First Name" at bounding box center [182, 215] width 71 height 13
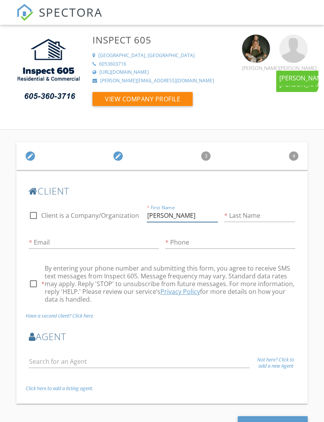
type input "Rob"
click at [263, 212] on input "Last Name" at bounding box center [259, 215] width 71 height 13
type input "Klein"
click at [92, 248] on input "Email" at bounding box center [94, 242] width 130 height 13
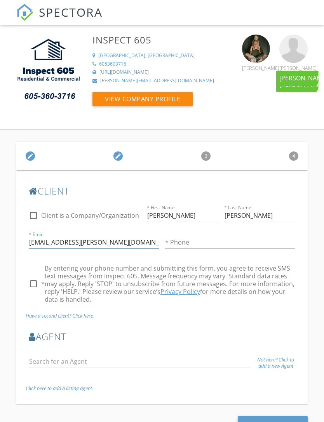
type input "Rob.klein@gogpac.com"
click at [203, 249] on input "Phone" at bounding box center [230, 242] width 130 height 13
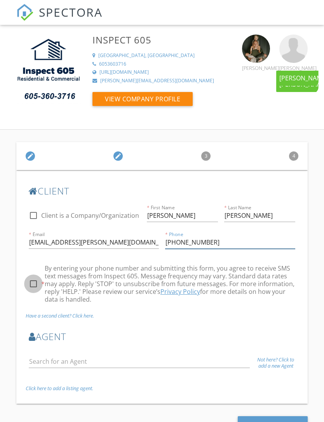
type input "605-929-4663"
click at [36, 279] on div at bounding box center [33, 283] width 13 height 13
checkbox input "true"
click at [140, 360] on input "text" at bounding box center [139, 361] width 221 height 13
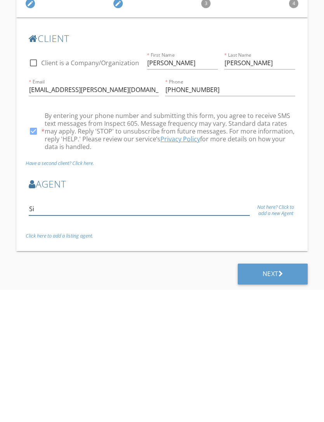
type input "Sim"
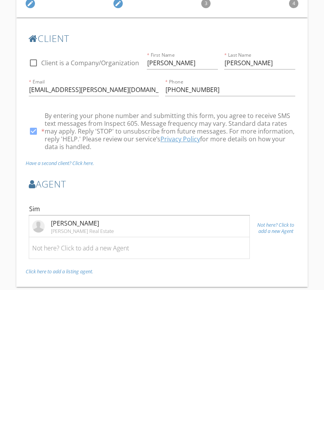
click at [168, 348] on li "Simon Boever Amy Stockberger Real Estate" at bounding box center [139, 359] width 220 height 22
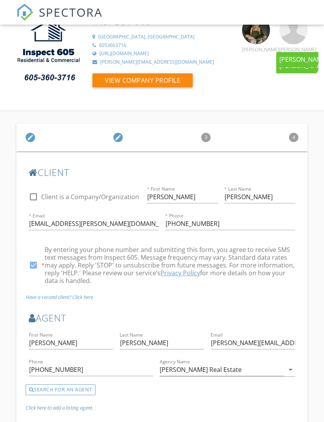
scroll to position [33, 0]
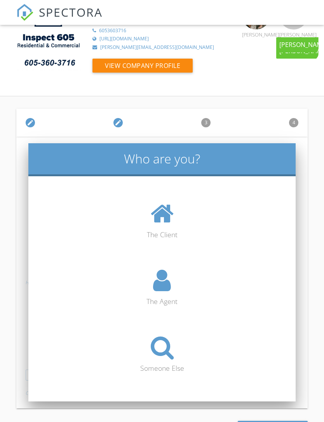
click at [166, 348] on icon at bounding box center [162, 347] width 23 height 25
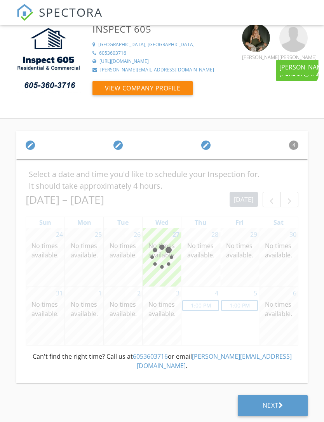
scroll to position [0, 0]
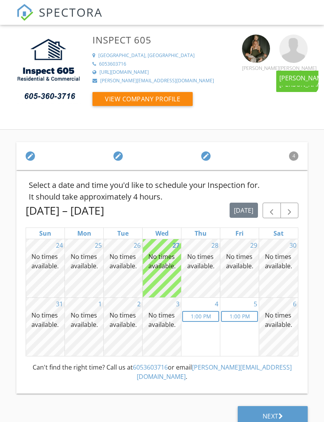
click at [290, 213] on span "button" at bounding box center [289, 210] width 9 height 9
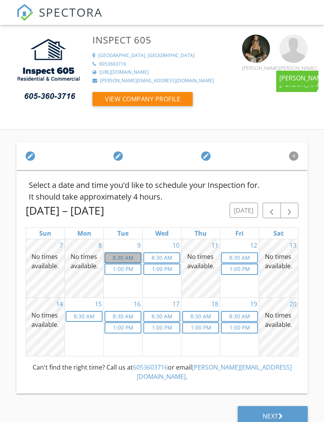
click at [122, 256] on link "8:30a 8:30 AM" at bounding box center [122, 257] width 37 height 11
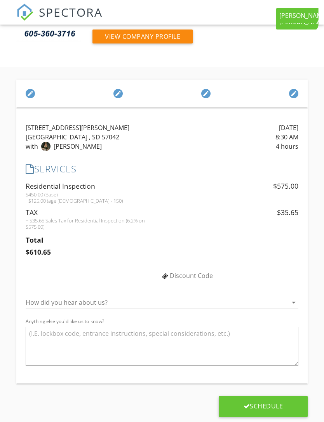
scroll to position [63, 0]
click at [293, 303] on icon "arrow_drop_down" at bounding box center [293, 302] width 9 height 9
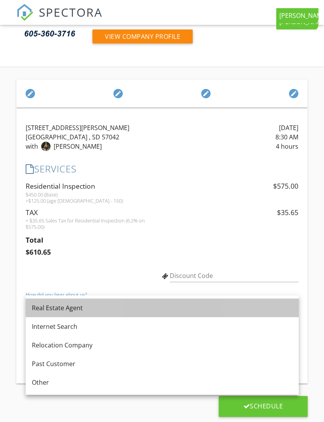
click at [197, 309] on div "Real Estate Agent" at bounding box center [162, 307] width 261 height 9
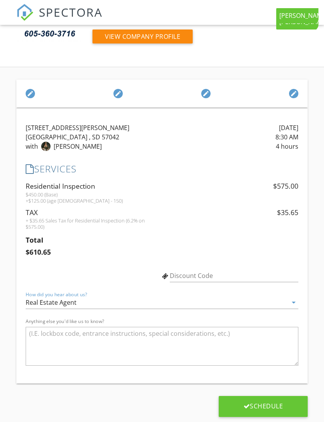
click at [255, 411] on div "Schedule" at bounding box center [263, 406] width 89 height 21
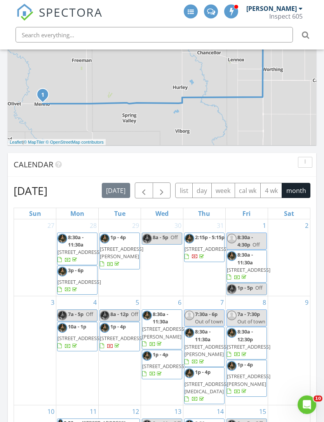
click at [167, 185] on button "button" at bounding box center [162, 191] width 18 height 16
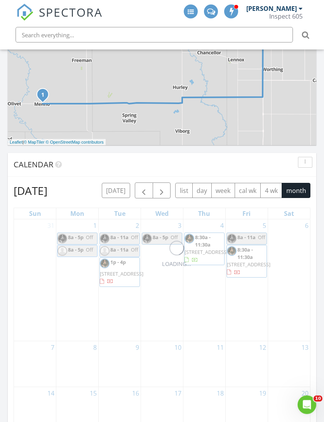
scroll to position [462, 0]
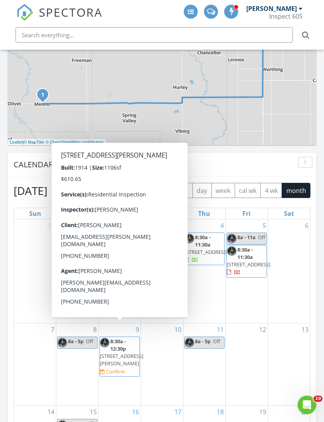
click at [122, 355] on span "521 N Oliver Ave, Madison 57042" at bounding box center [121, 360] width 43 height 14
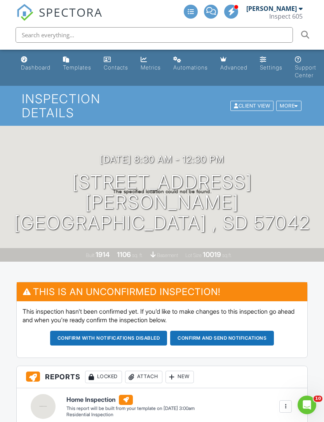
click at [292, 102] on div "More" at bounding box center [288, 106] width 25 height 10
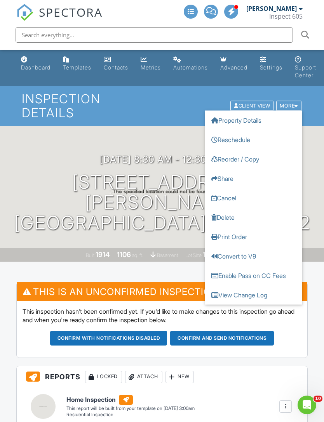
click at [259, 133] on link "Reschedule" at bounding box center [253, 139] width 97 height 19
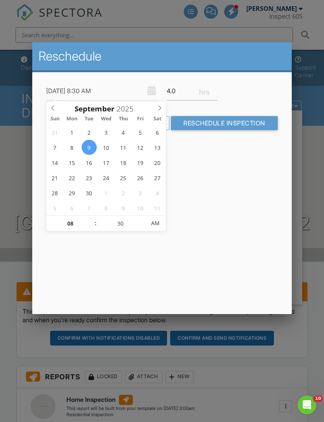
type input "[DATE] 8:30 AM"
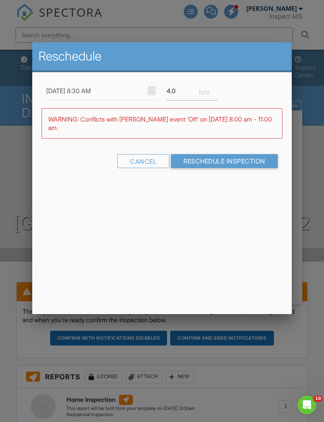
click at [219, 223] on div "Reschedule 09/02/2025 8:30 AM 4.0 Warning: this date/time is in the past. WARNI…" at bounding box center [161, 178] width 259 height 272
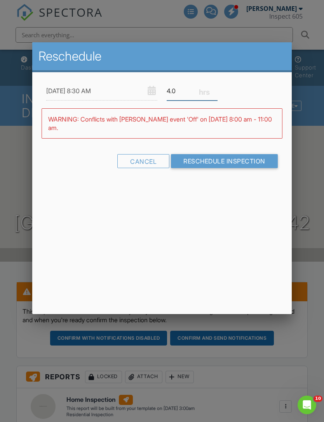
click at [197, 94] on input "4.0" at bounding box center [192, 91] width 51 height 19
type input "4"
type input "3.0"
click at [231, 163] on input "Reschedule Inspection" at bounding box center [224, 161] width 107 height 14
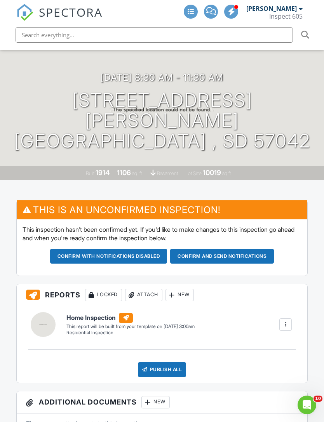
scroll to position [82, 1]
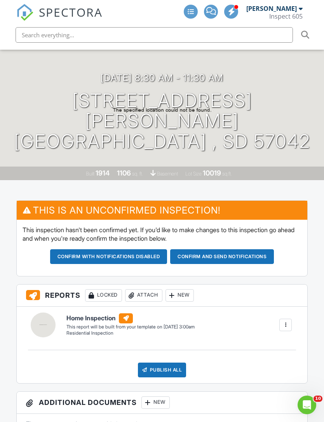
click at [167, 249] on button "Confirm and send notifications" at bounding box center [108, 256] width 117 height 15
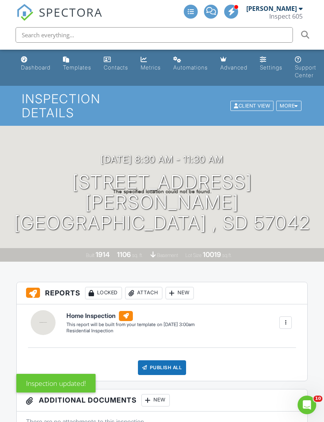
click at [28, 64] on div "Dashboard" at bounding box center [36, 67] width 30 height 7
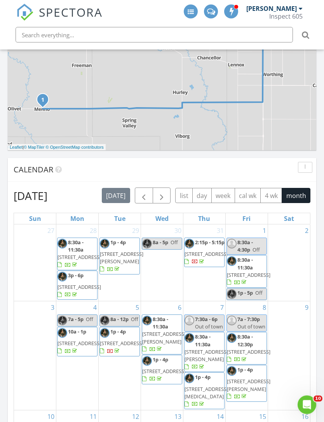
click at [164, 195] on span "button" at bounding box center [161, 196] width 9 height 9
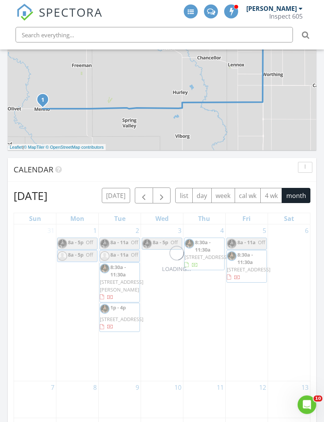
scroll to position [457, 0]
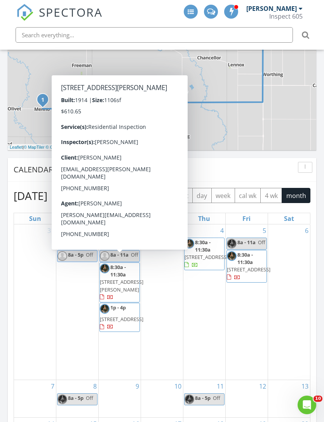
click at [127, 280] on span "[STREET_ADDRESS][PERSON_NAME]" at bounding box center [121, 285] width 43 height 14
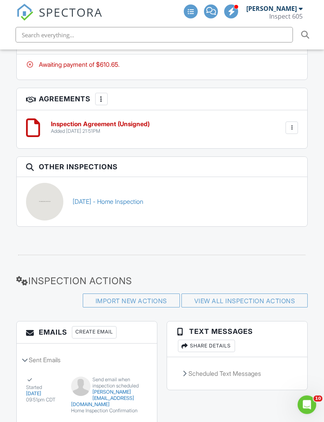
scroll to position [1224, 0]
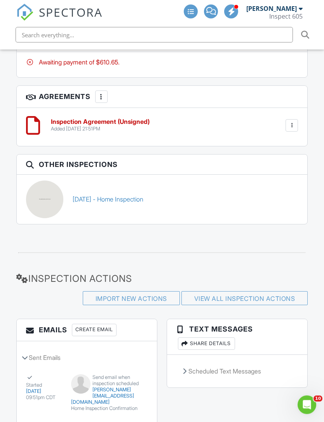
click at [271, 295] on link "View All Inspection Actions" at bounding box center [244, 299] width 101 height 8
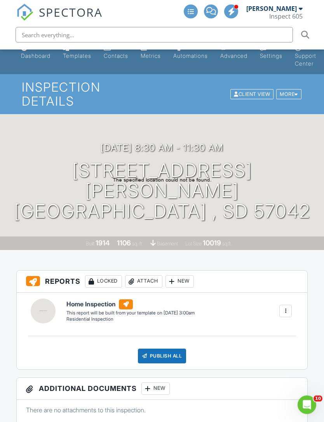
scroll to position [8, 0]
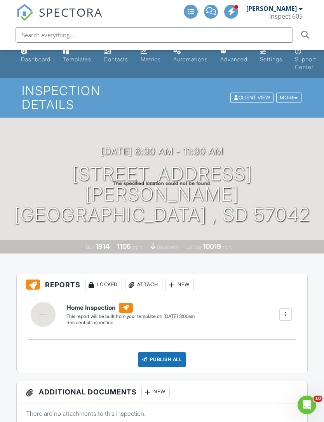
click at [31, 59] on div "Dashboard" at bounding box center [36, 59] width 30 height 7
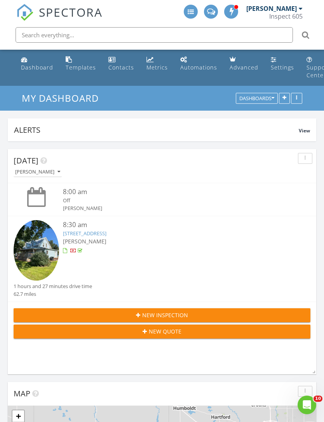
click at [49, 65] on div "Dashboard" at bounding box center [37, 67] width 32 height 7
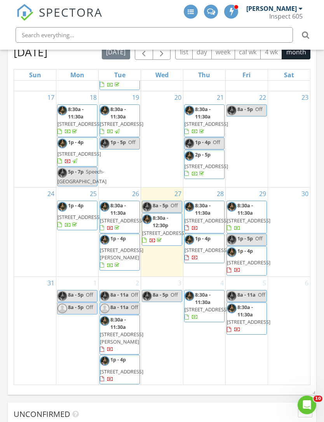
scroll to position [352, 0]
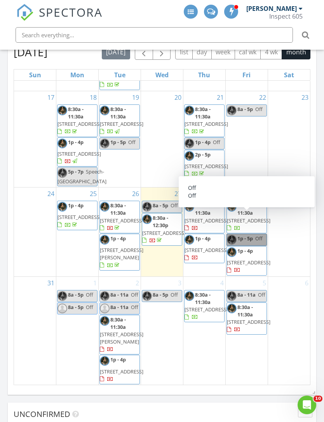
click at [252, 234] on link "1p - 5p Off" at bounding box center [246, 240] width 40 height 12
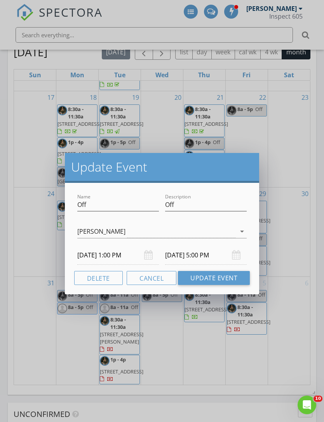
click at [106, 278] on button "Delete" at bounding box center [98, 278] width 49 height 14
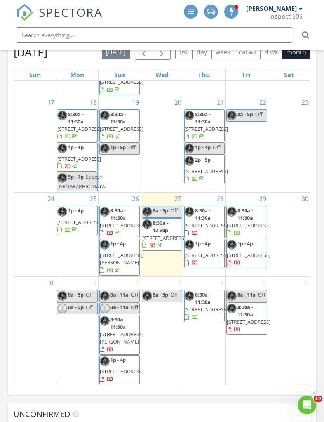
scroll to position [347, 0]
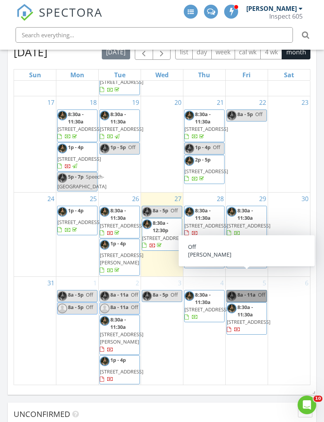
click at [253, 290] on link "8a - 11a Off" at bounding box center [246, 296] width 40 height 12
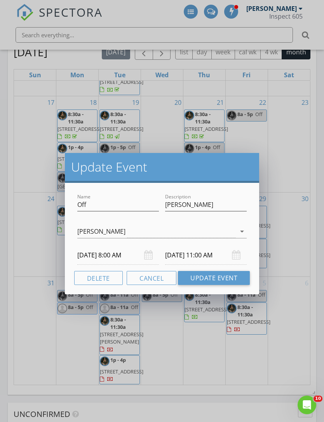
click at [105, 278] on button "Delete" at bounding box center [98, 278] width 49 height 14
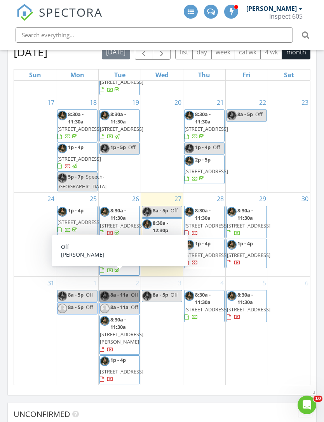
click at [124, 290] on link "8a - 11a Off" at bounding box center [119, 296] width 40 height 12
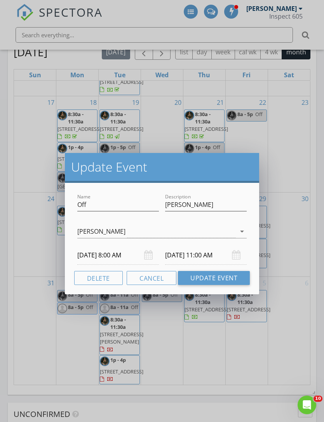
click at [101, 277] on button "Delete" at bounding box center [98, 278] width 49 height 14
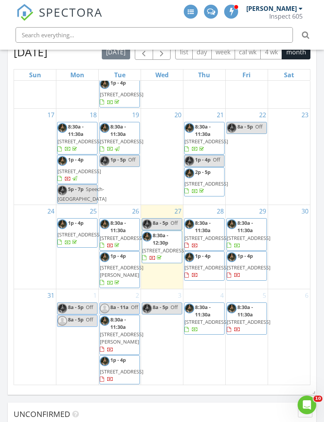
scroll to position [334, 0]
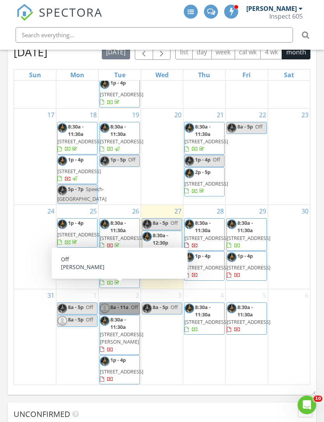
click at [124, 303] on link "8a - 11a Off" at bounding box center [119, 309] width 40 height 12
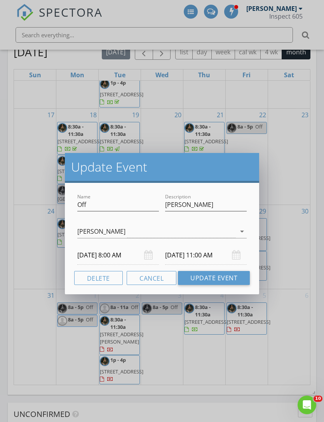
click at [100, 276] on button "Delete" at bounding box center [98, 278] width 49 height 14
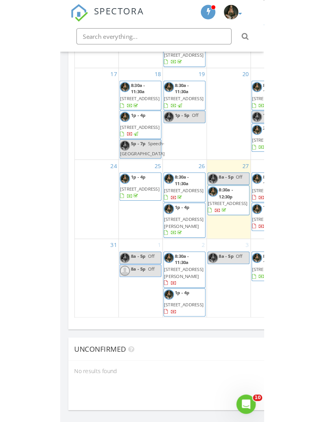
scroll to position [4, 4]
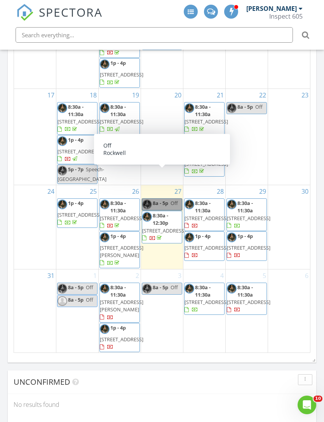
click at [167, 198] on link "8a - 5p Off" at bounding box center [162, 204] width 40 height 12
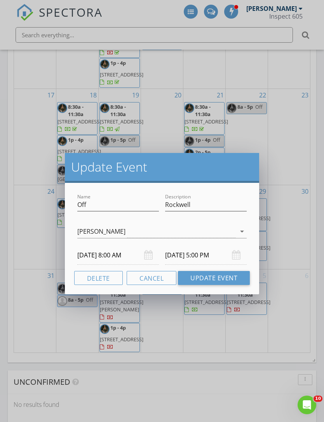
click at [100, 279] on button "Delete" at bounding box center [98, 278] width 49 height 14
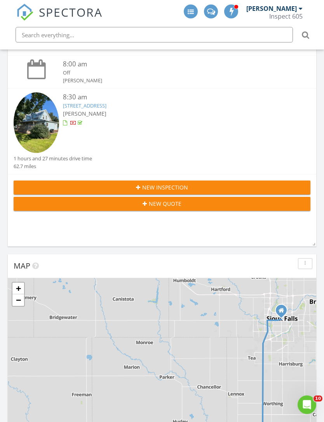
scroll to position [0, 0]
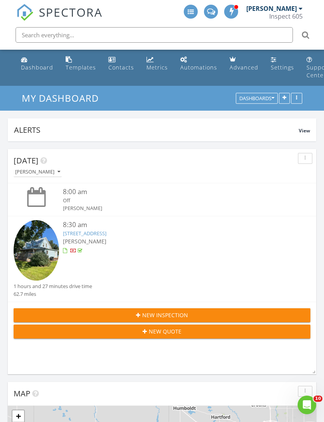
click at [151, 68] on div "Metrics" at bounding box center [156, 67] width 21 height 7
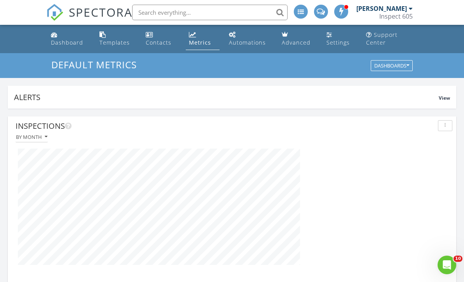
scroll to position [167, 448]
